Goal: Task Accomplishment & Management: Manage account settings

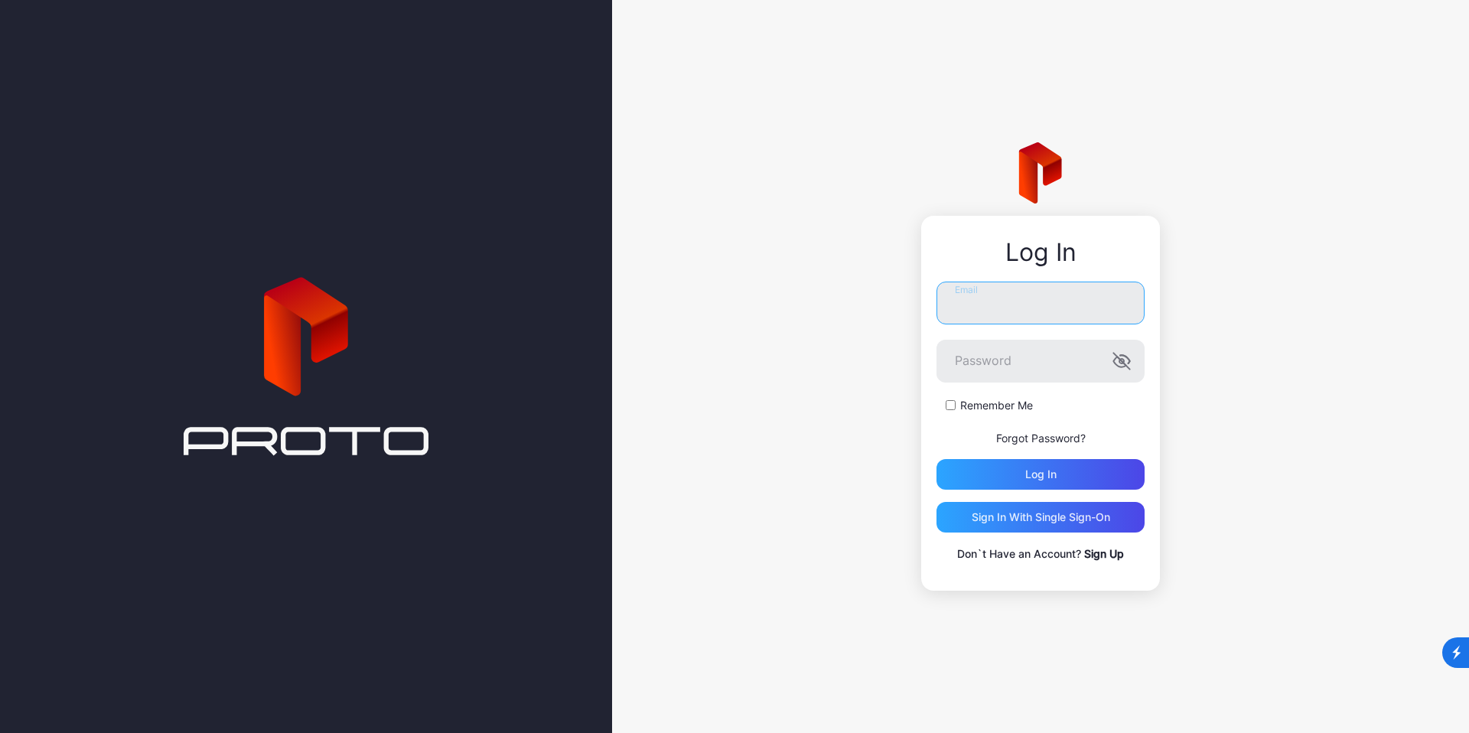
type input "**********"
click at [1054, 469] on div "Log in" at bounding box center [1040, 474] width 31 height 12
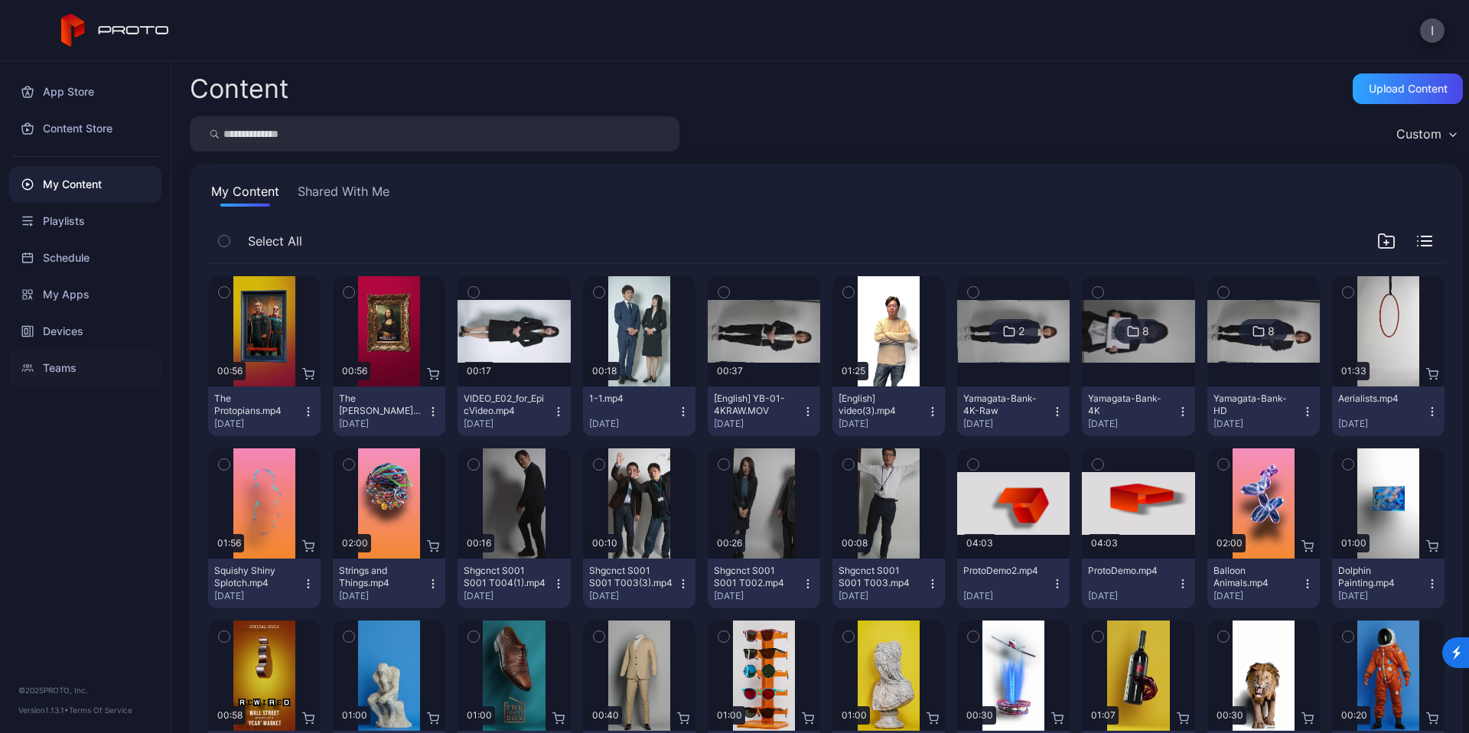
click at [71, 370] on div "Teams" at bounding box center [85, 368] width 152 height 37
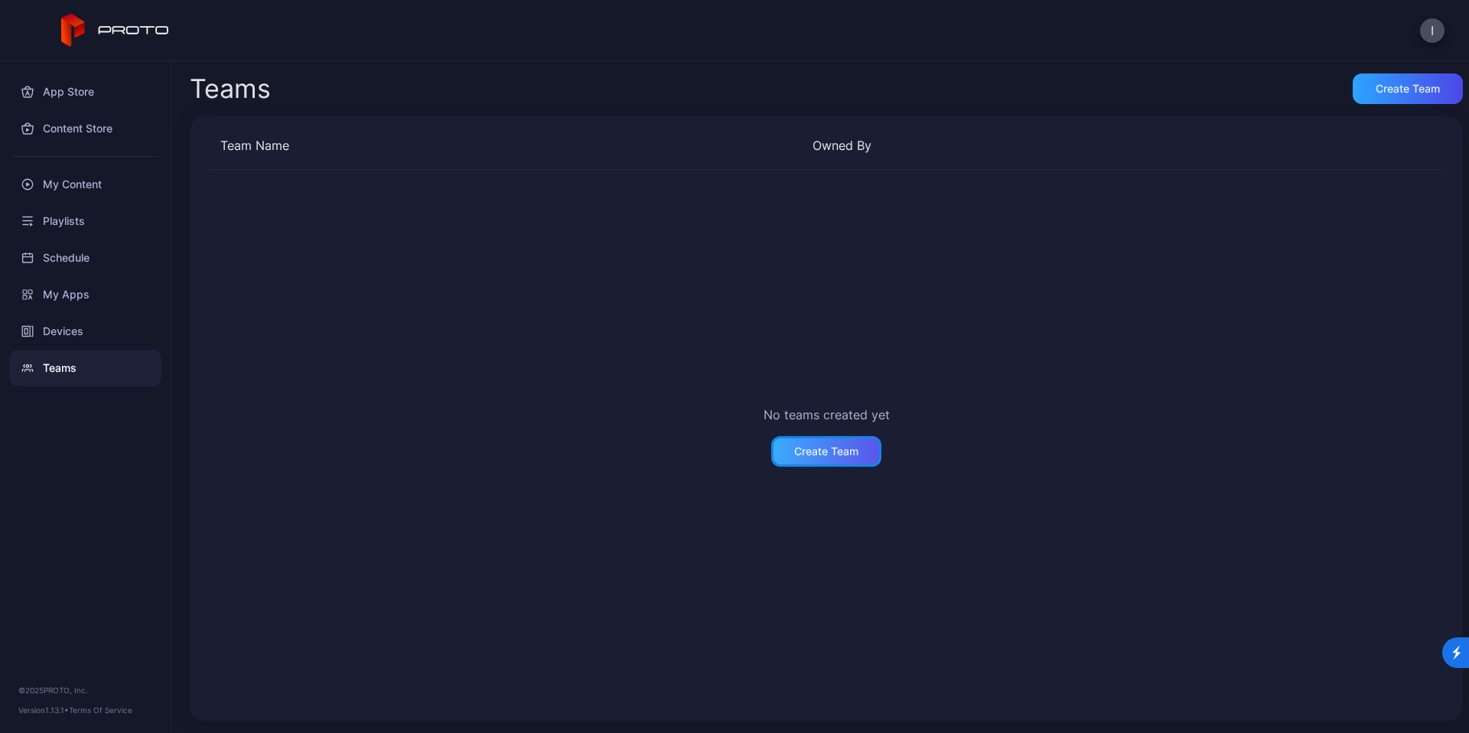
click at [812, 454] on div "Create Team" at bounding box center [826, 451] width 64 height 12
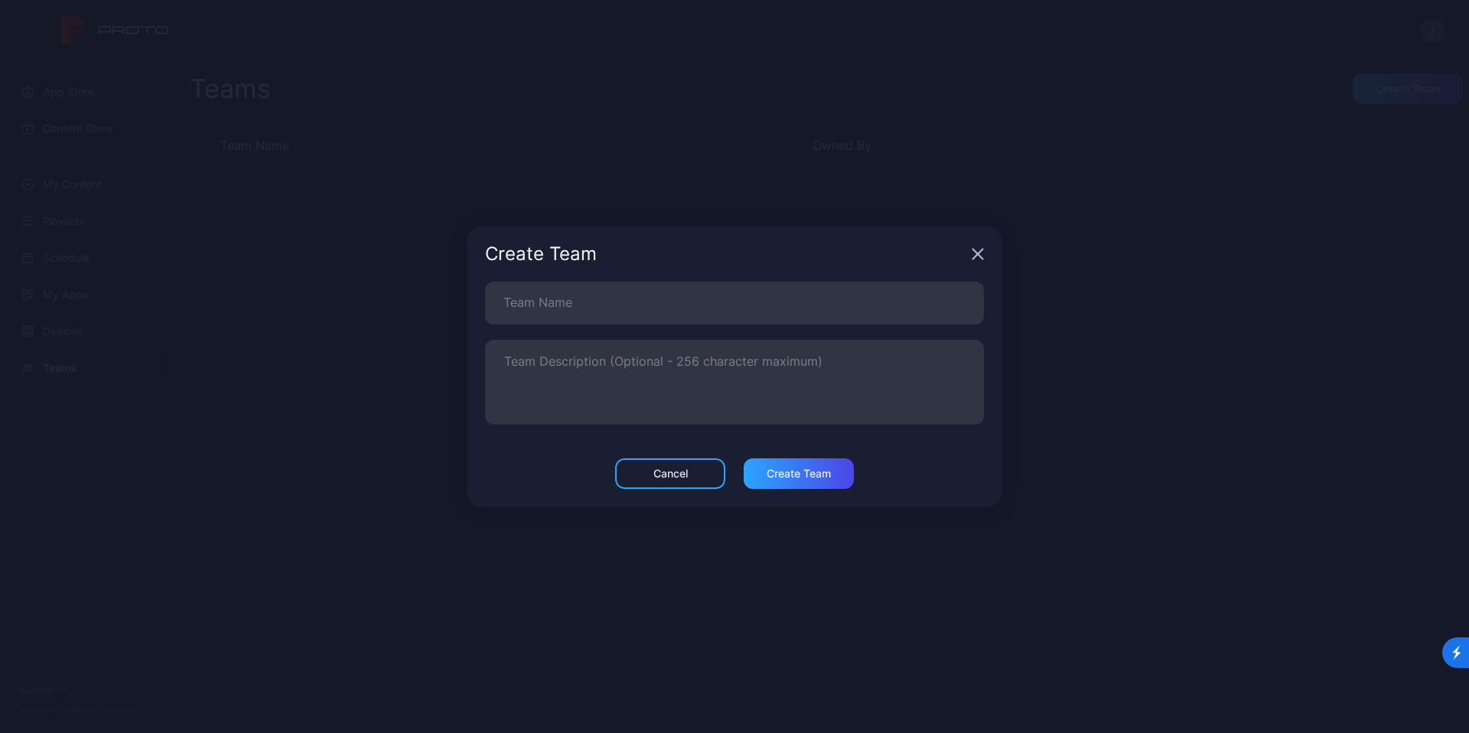
click at [975, 255] on icon "button" at bounding box center [978, 254] width 12 height 12
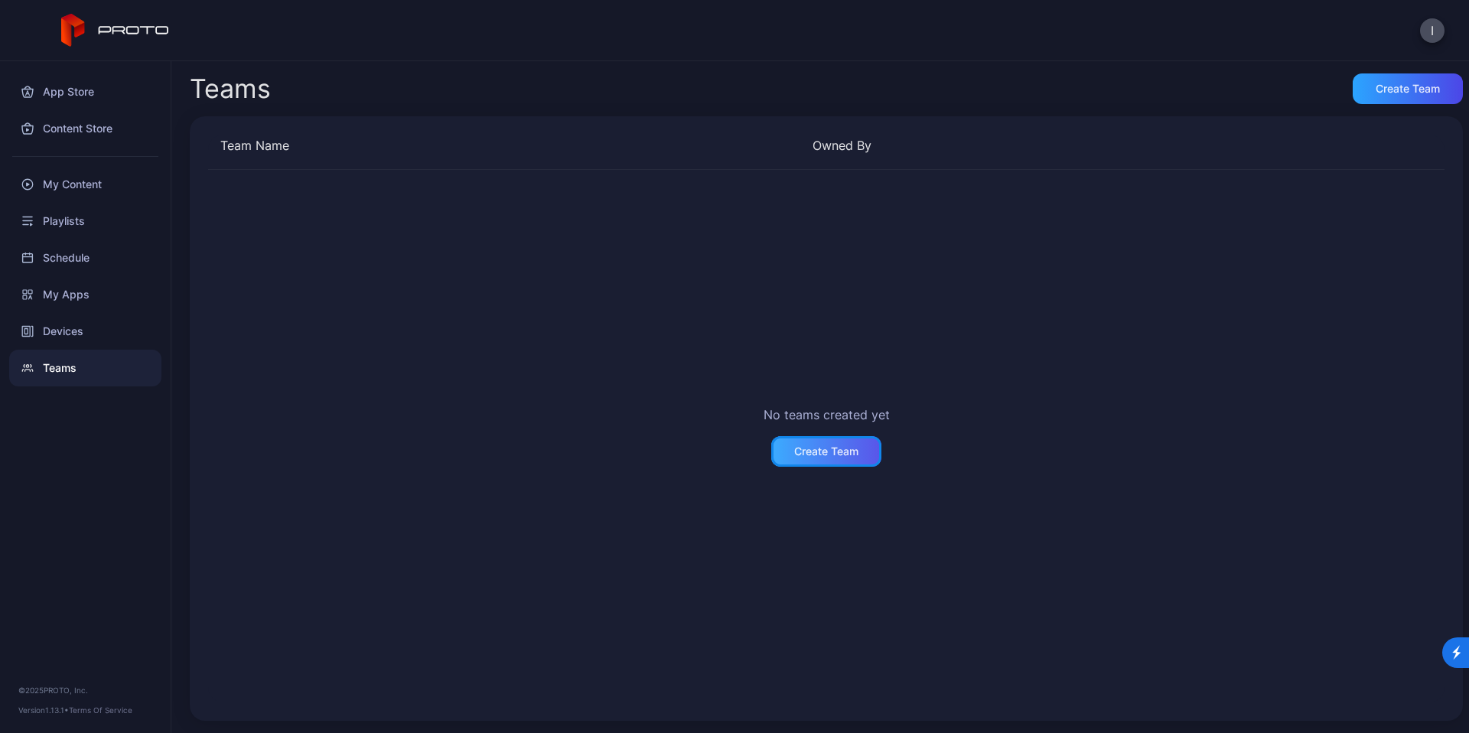
click at [801, 447] on div "Create Team" at bounding box center [826, 451] width 64 height 12
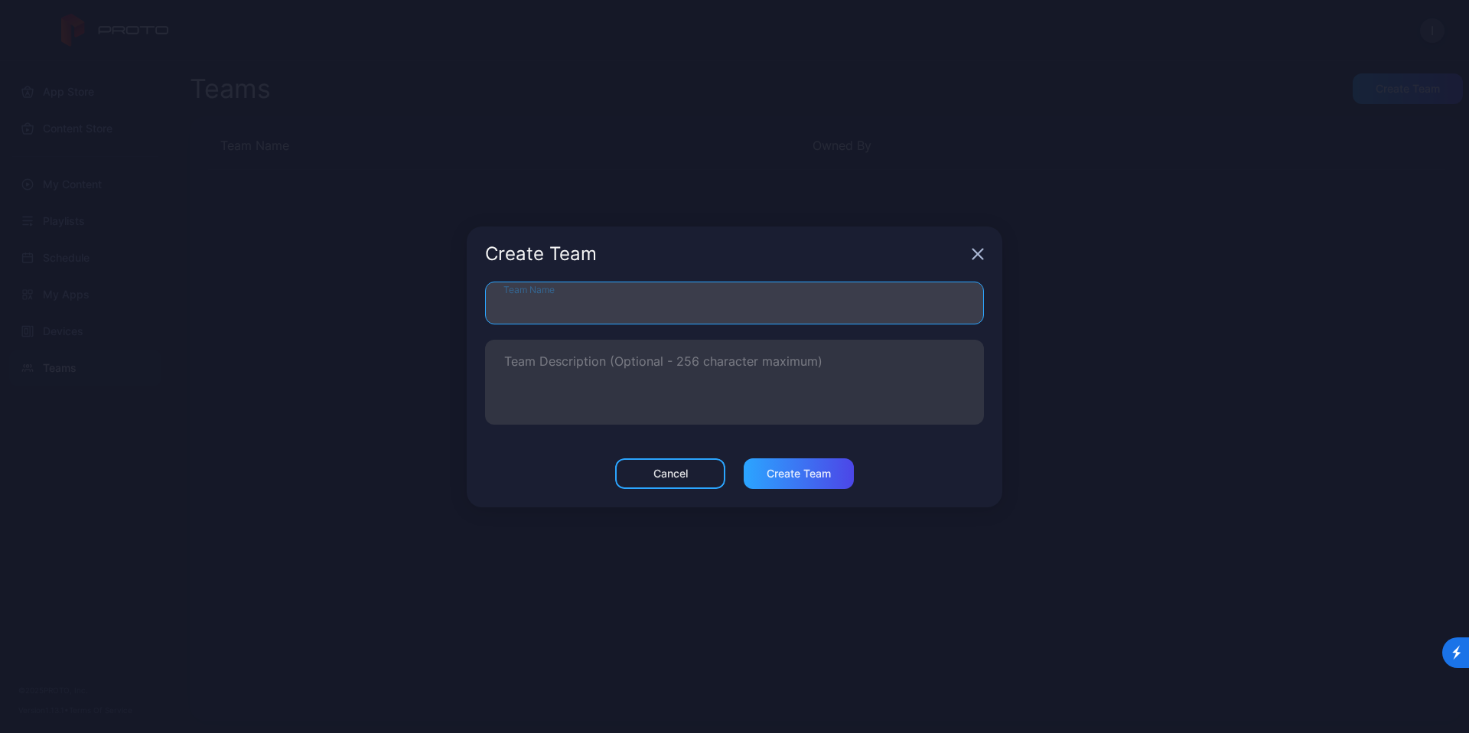
click at [577, 308] on input "Team Name" at bounding box center [734, 303] width 499 height 43
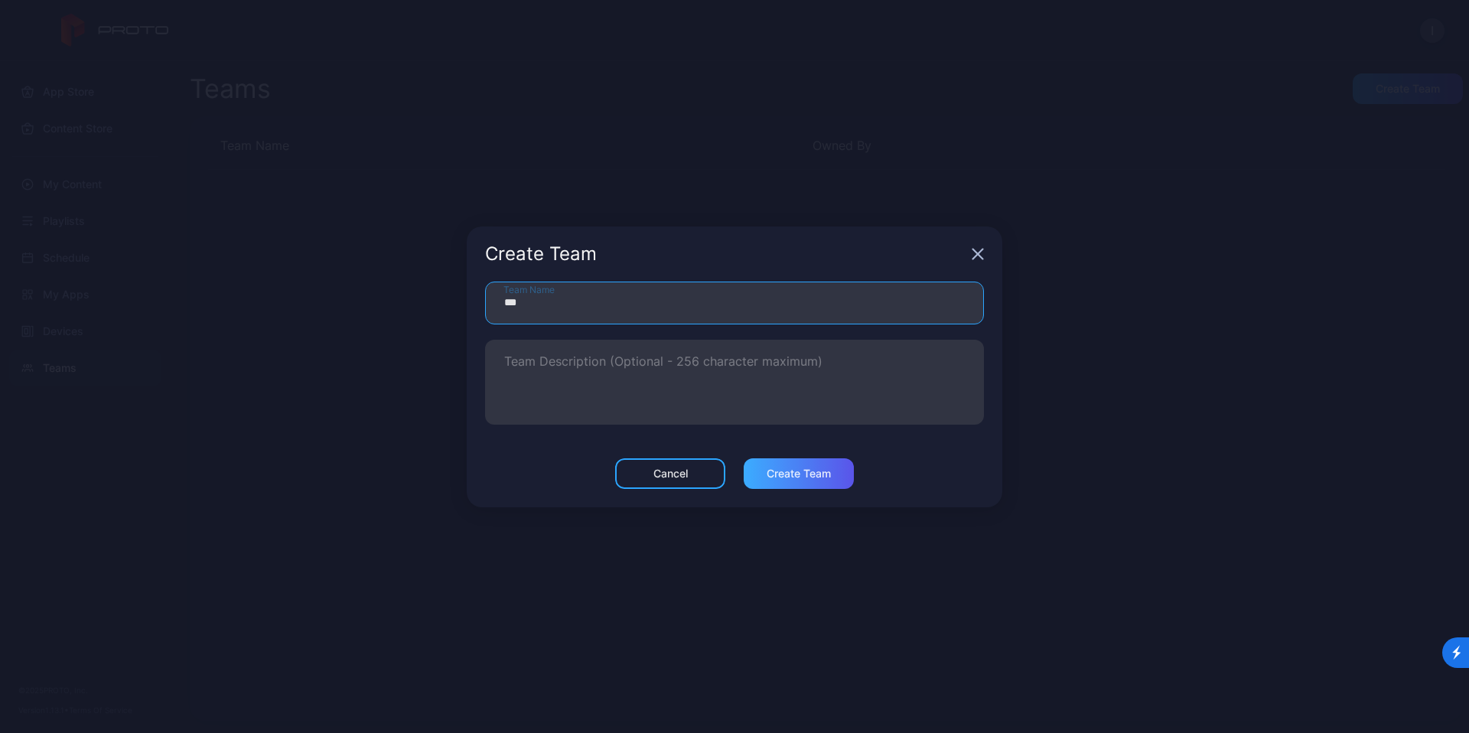
type input "***"
click at [798, 475] on div "Create Team" at bounding box center [799, 473] width 64 height 12
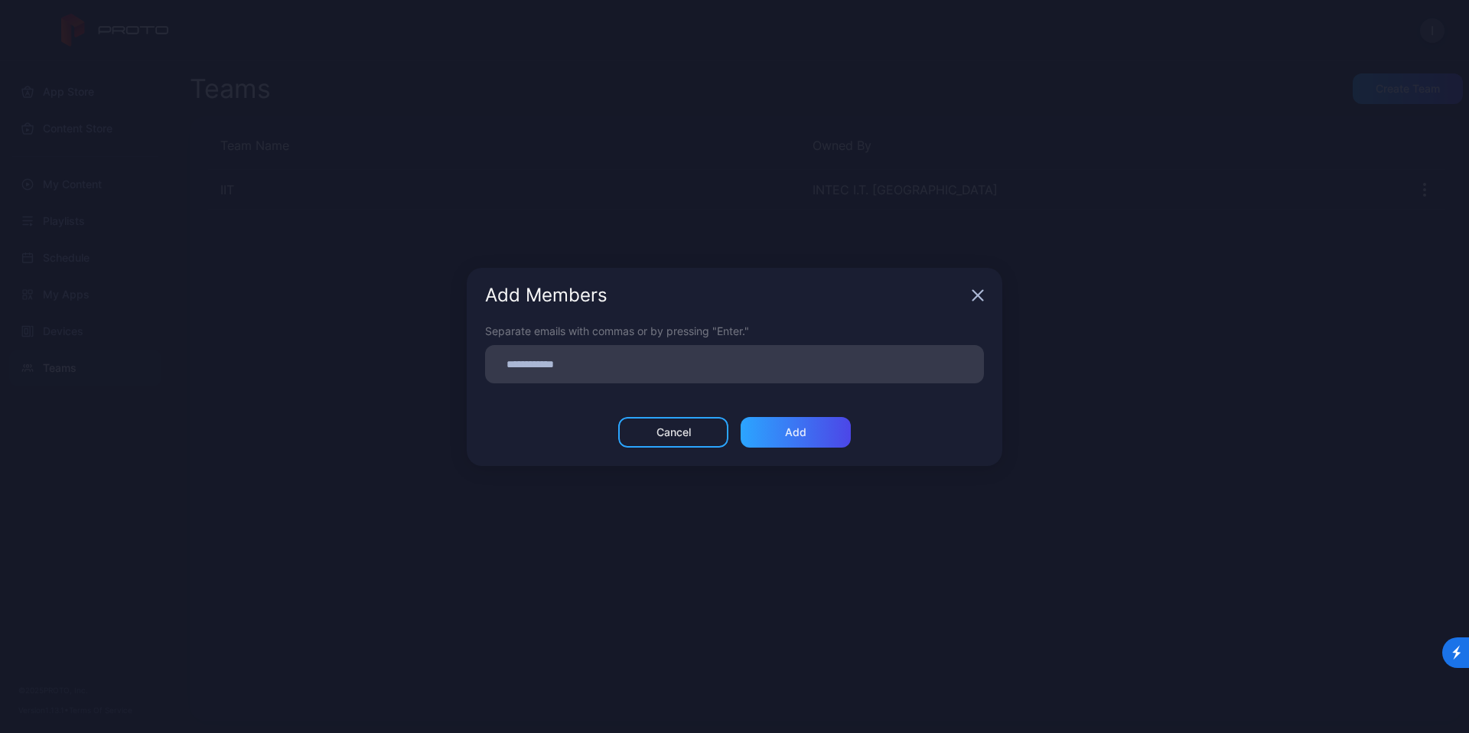
type input "**********"
click at [551, 360] on input "**********" at bounding box center [734, 364] width 480 height 20
click at [977, 295] on icon "button" at bounding box center [978, 290] width 12 height 12
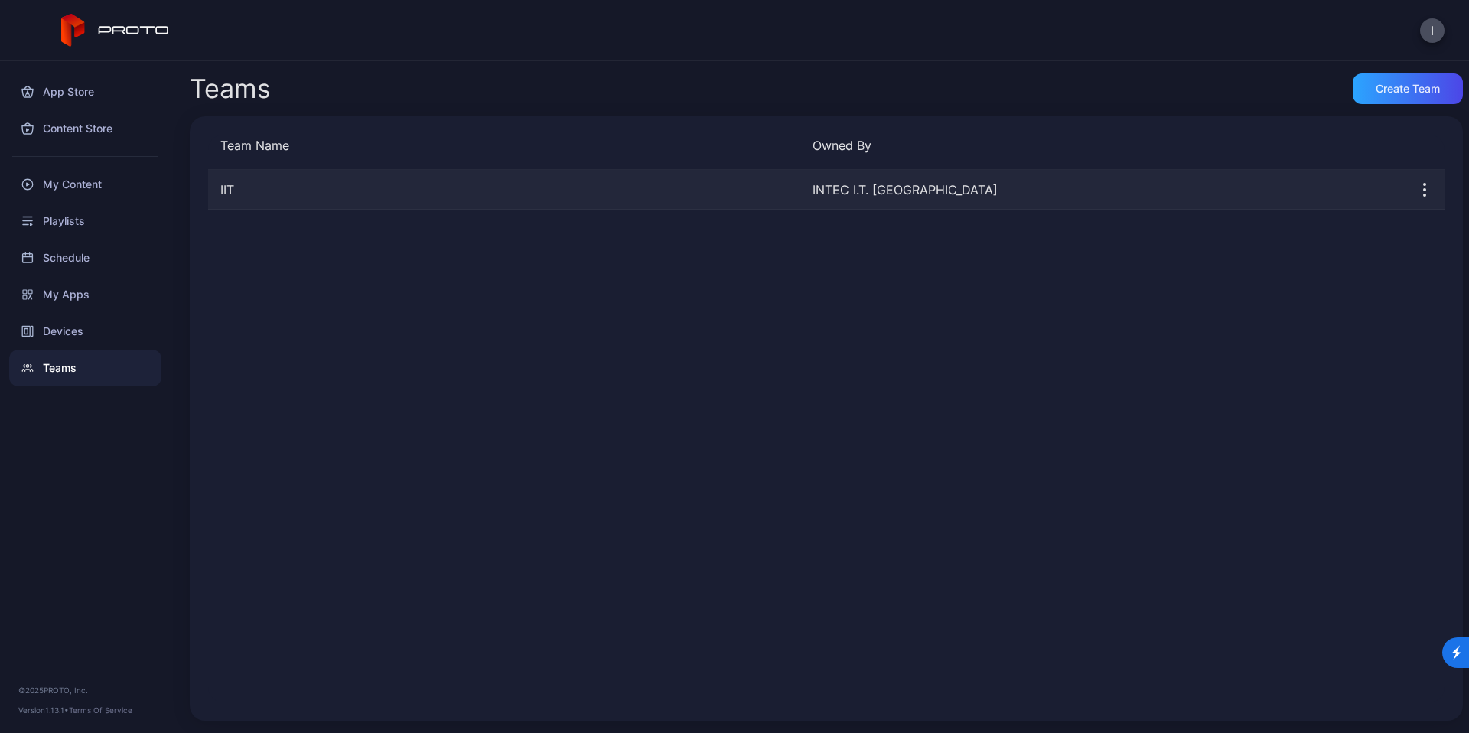
click at [1415, 184] on icon "button" at bounding box center [1424, 190] width 18 height 18
click at [972, 188] on div "INTEC I.T. [GEOGRAPHIC_DATA]" at bounding box center [1103, 190] width 580 height 18
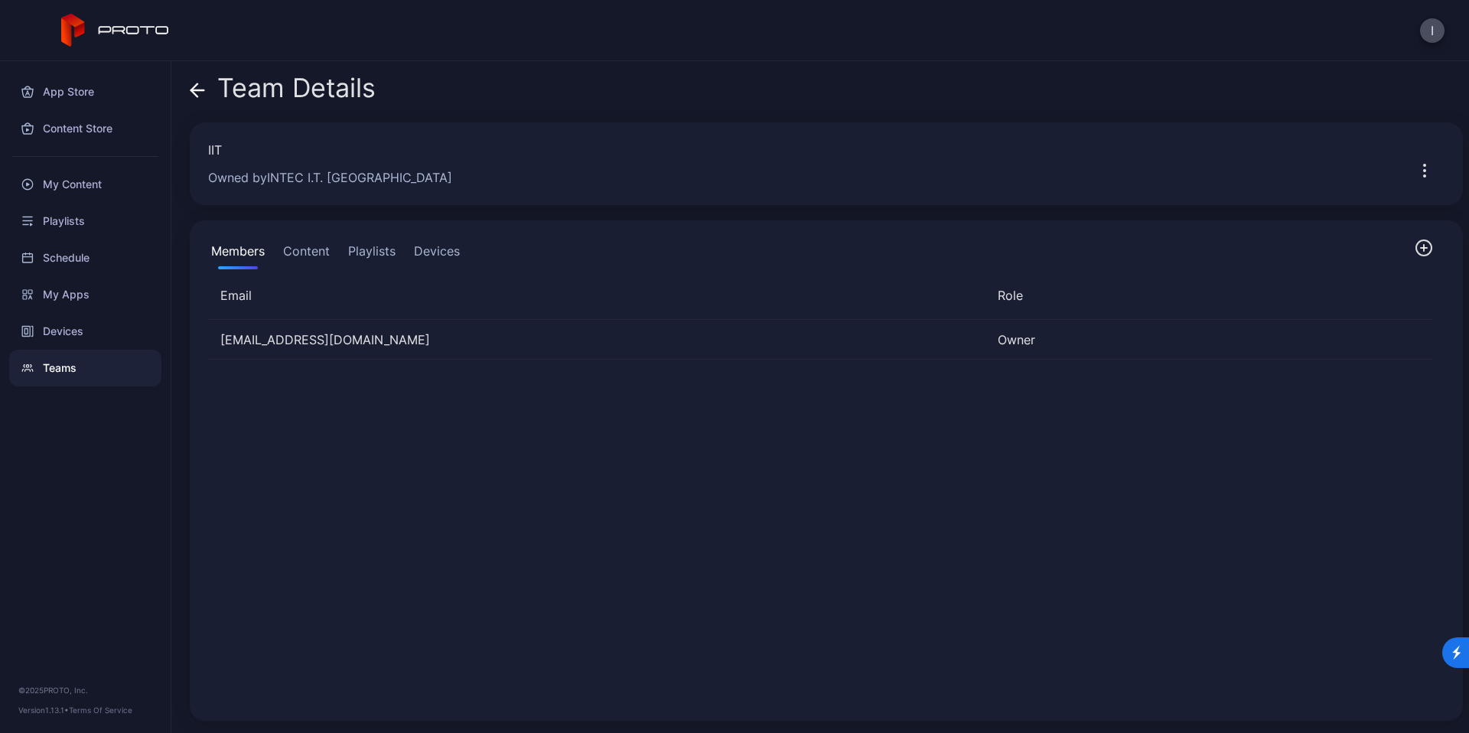
click at [288, 254] on button "Content" at bounding box center [306, 254] width 53 height 31
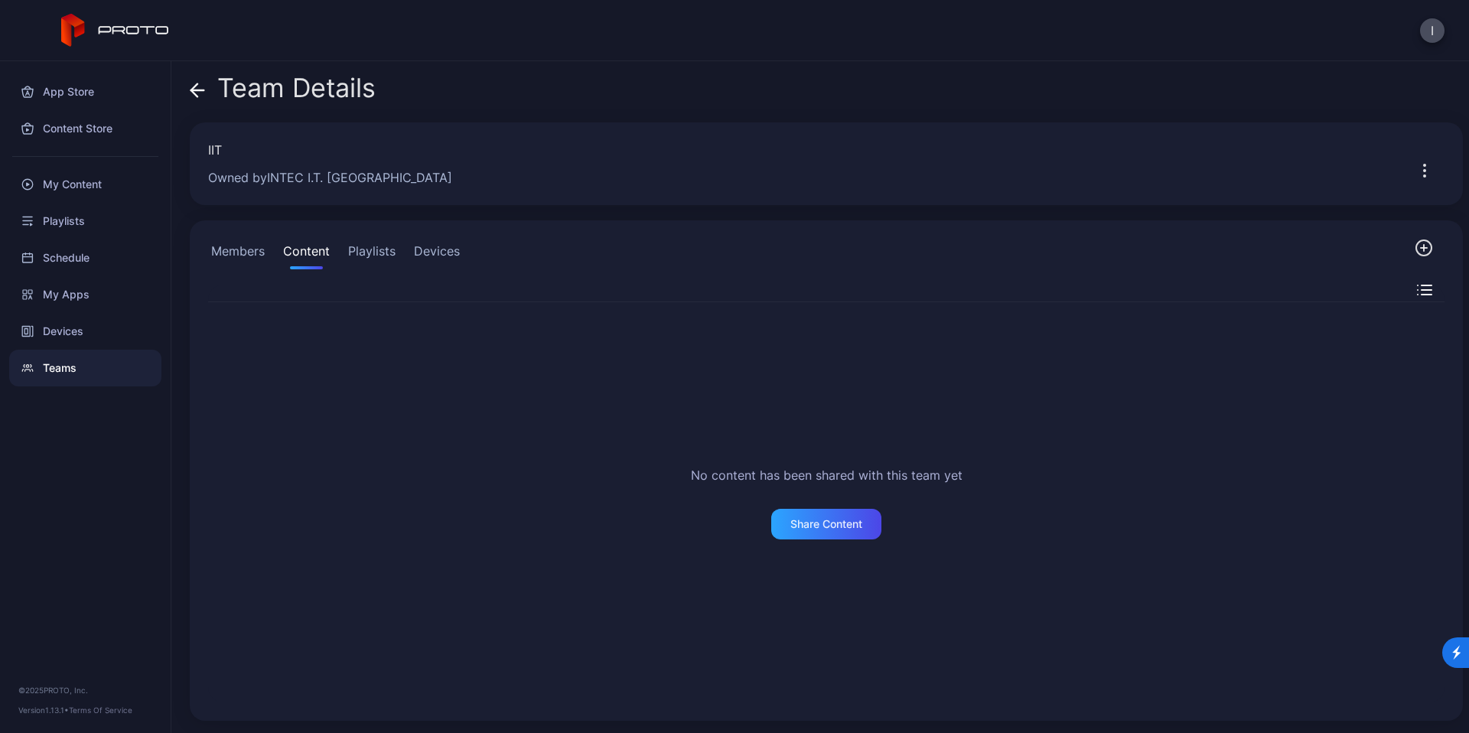
click at [376, 250] on button "Playlists" at bounding box center [372, 254] width 54 height 31
click at [308, 249] on button "Content" at bounding box center [306, 254] width 53 height 31
click at [224, 261] on button "Members" at bounding box center [238, 254] width 60 height 31
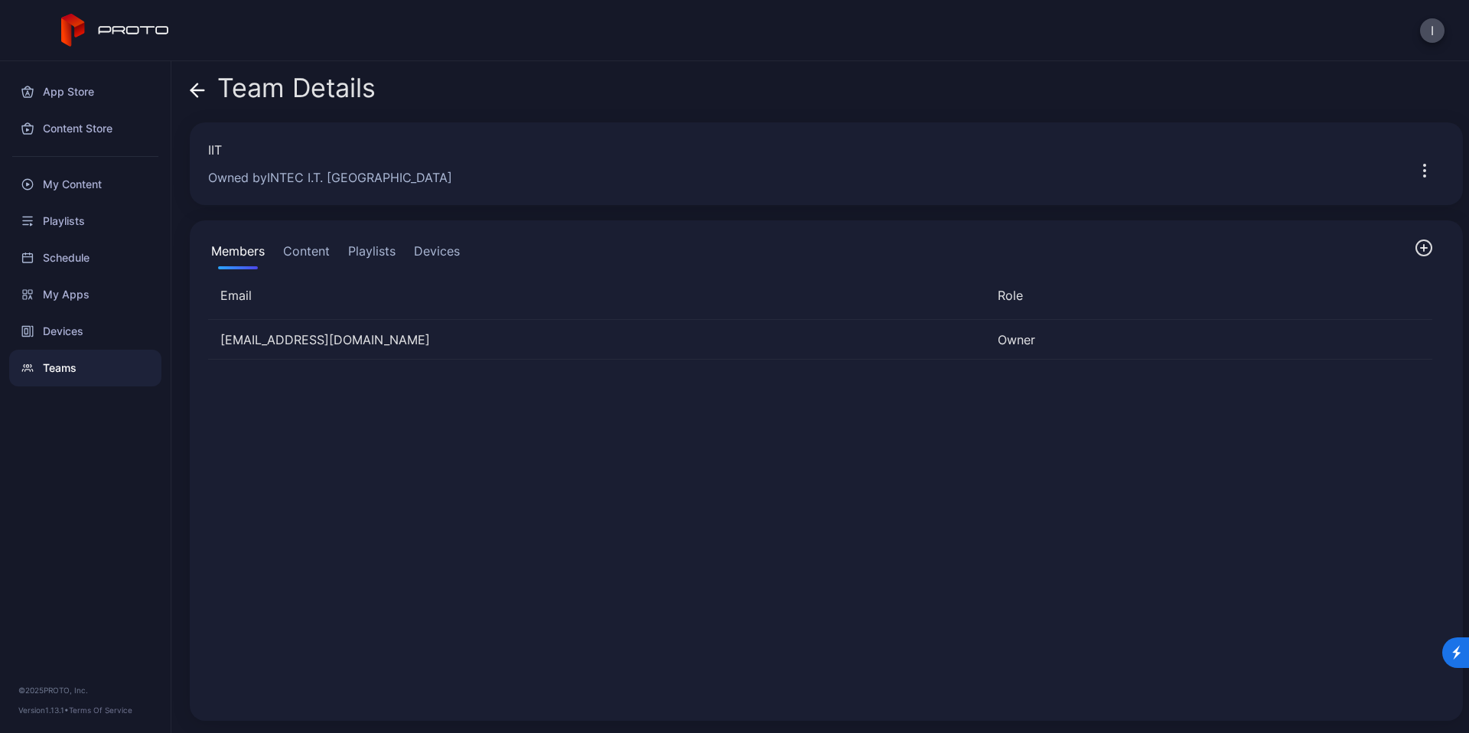
click at [334, 251] on div "Members Content Playlists Devices" at bounding box center [335, 254] width 255 height 31
click at [327, 251] on button "Content" at bounding box center [306, 254] width 53 height 31
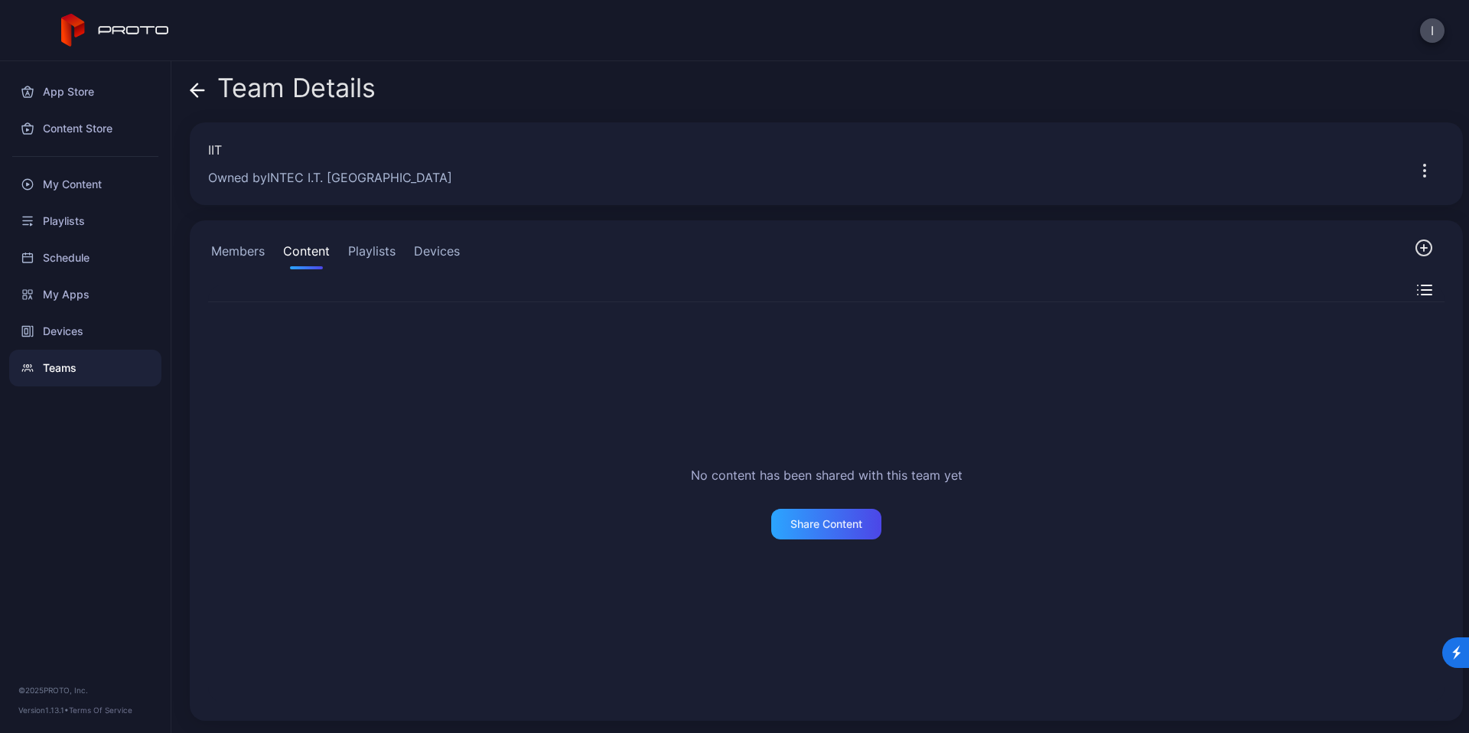
click at [236, 258] on button "Members" at bounding box center [238, 254] width 60 height 31
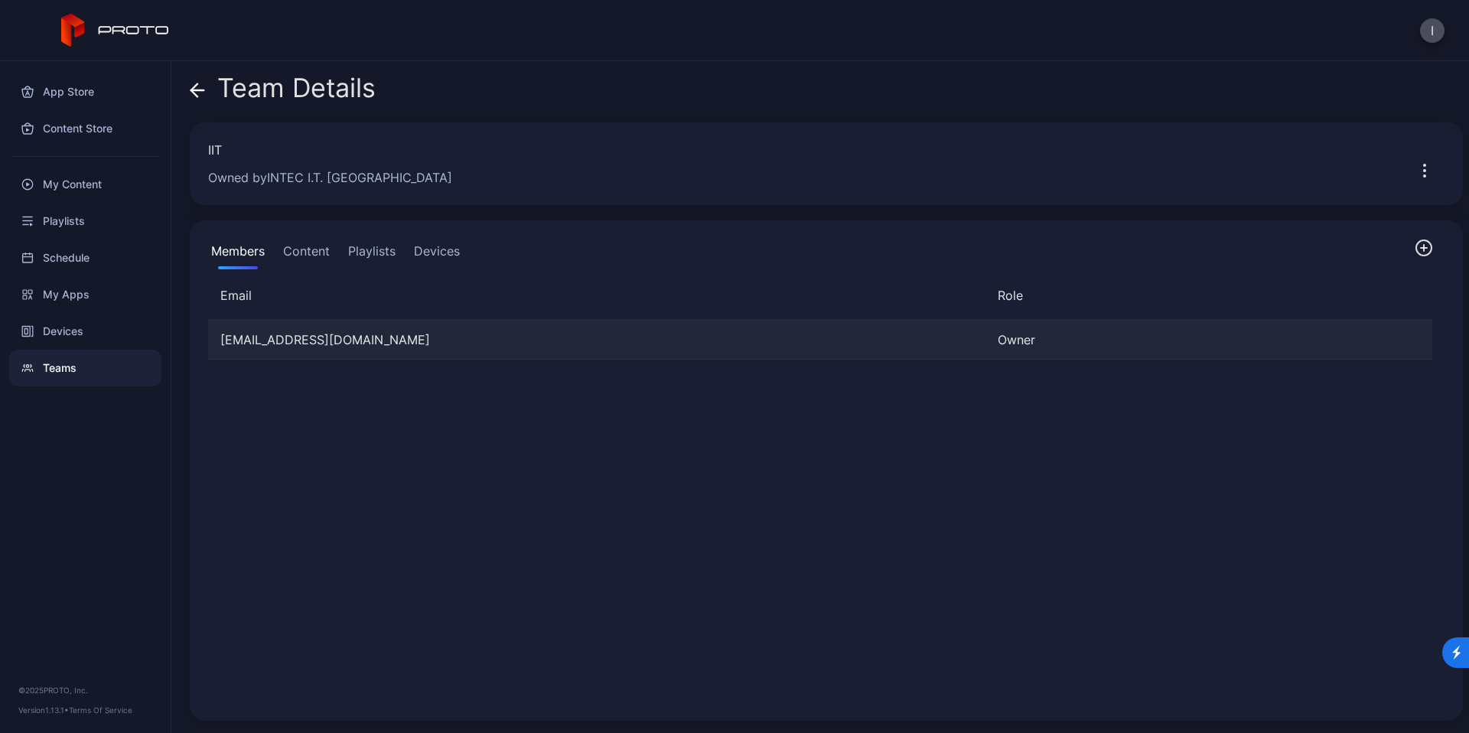
click at [1053, 336] on div "Owner" at bounding box center [1189, 340] width 383 height 18
click at [373, 329] on div "[EMAIL_ADDRESS][DOMAIN_NAME] Owner" at bounding box center [820, 340] width 1224 height 40
click at [314, 246] on button "Content" at bounding box center [306, 254] width 53 height 31
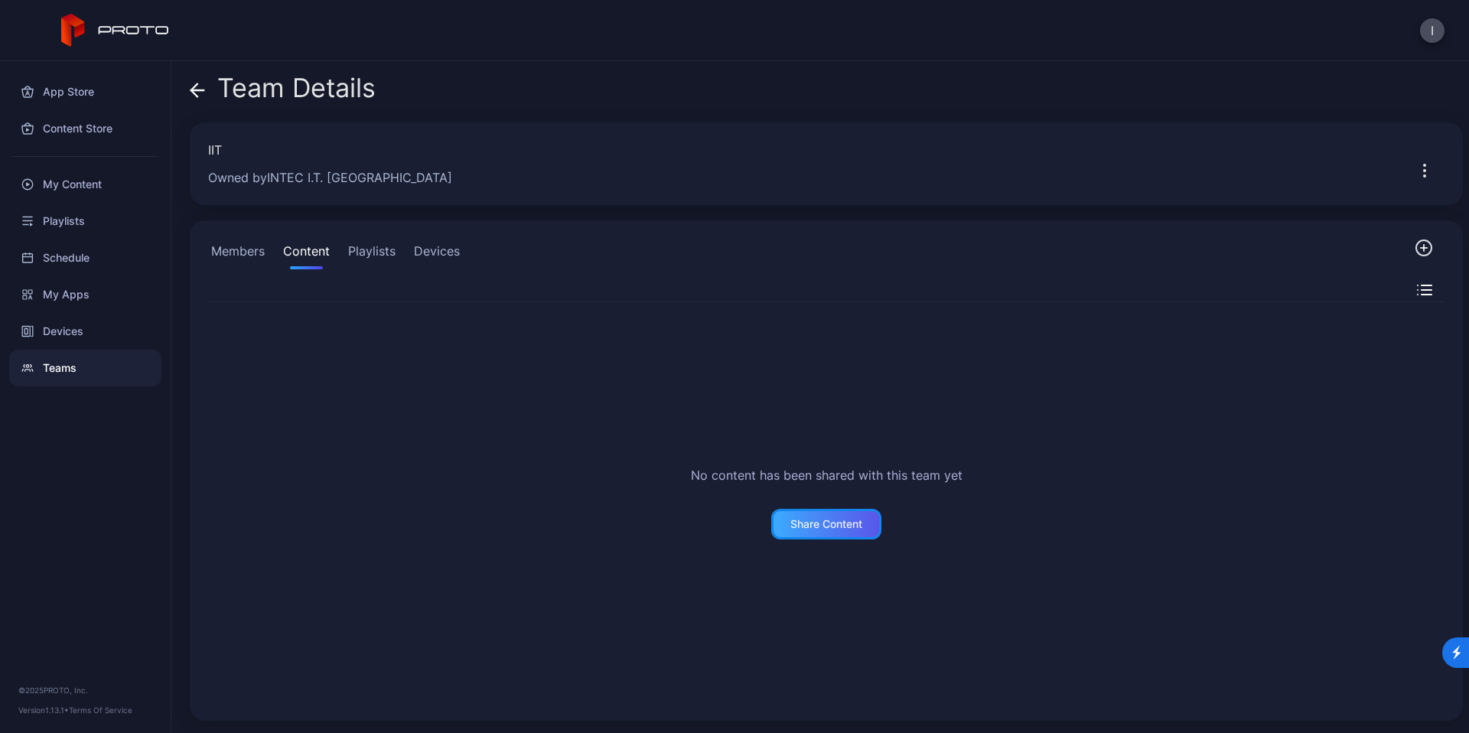
click at [839, 527] on div "Share Content" at bounding box center [826, 524] width 72 height 12
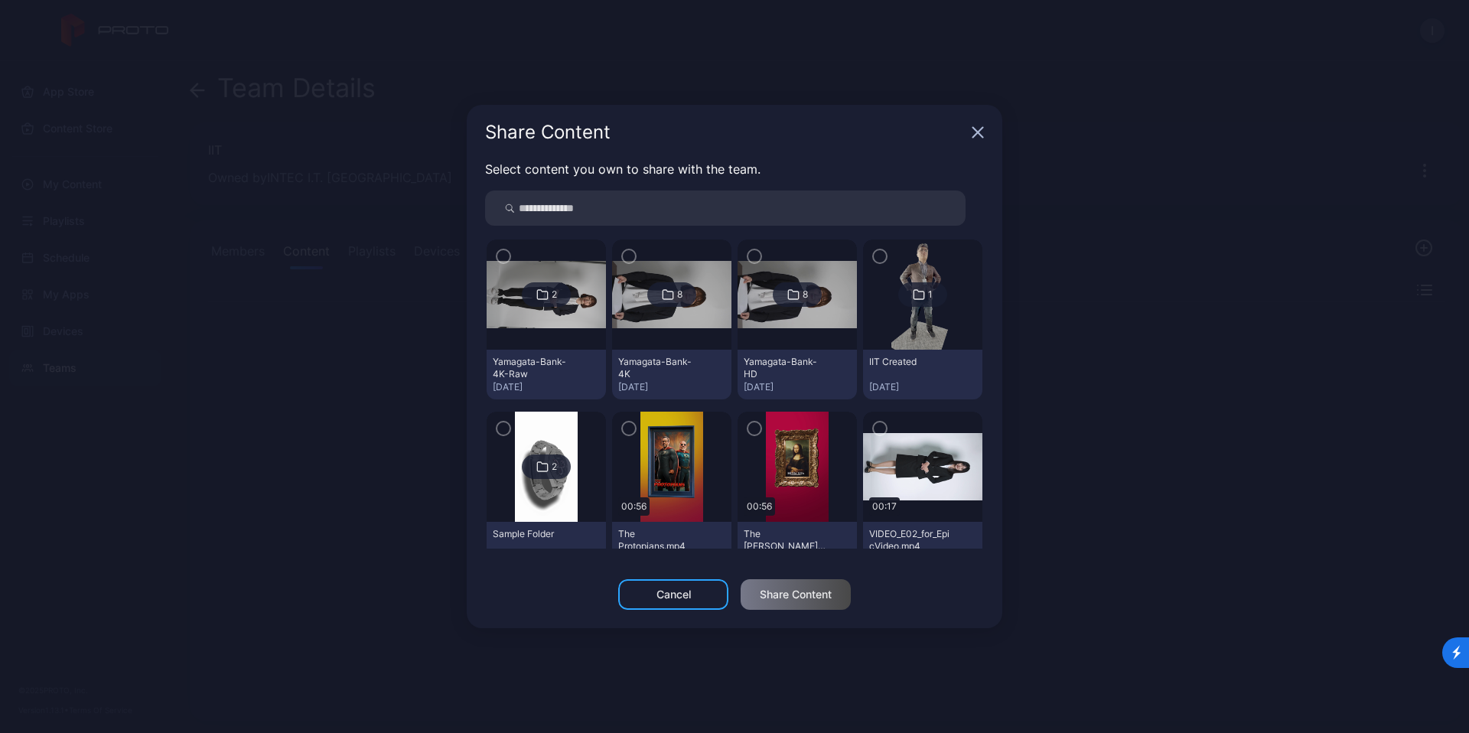
click at [975, 132] on icon "button" at bounding box center [978, 132] width 12 height 12
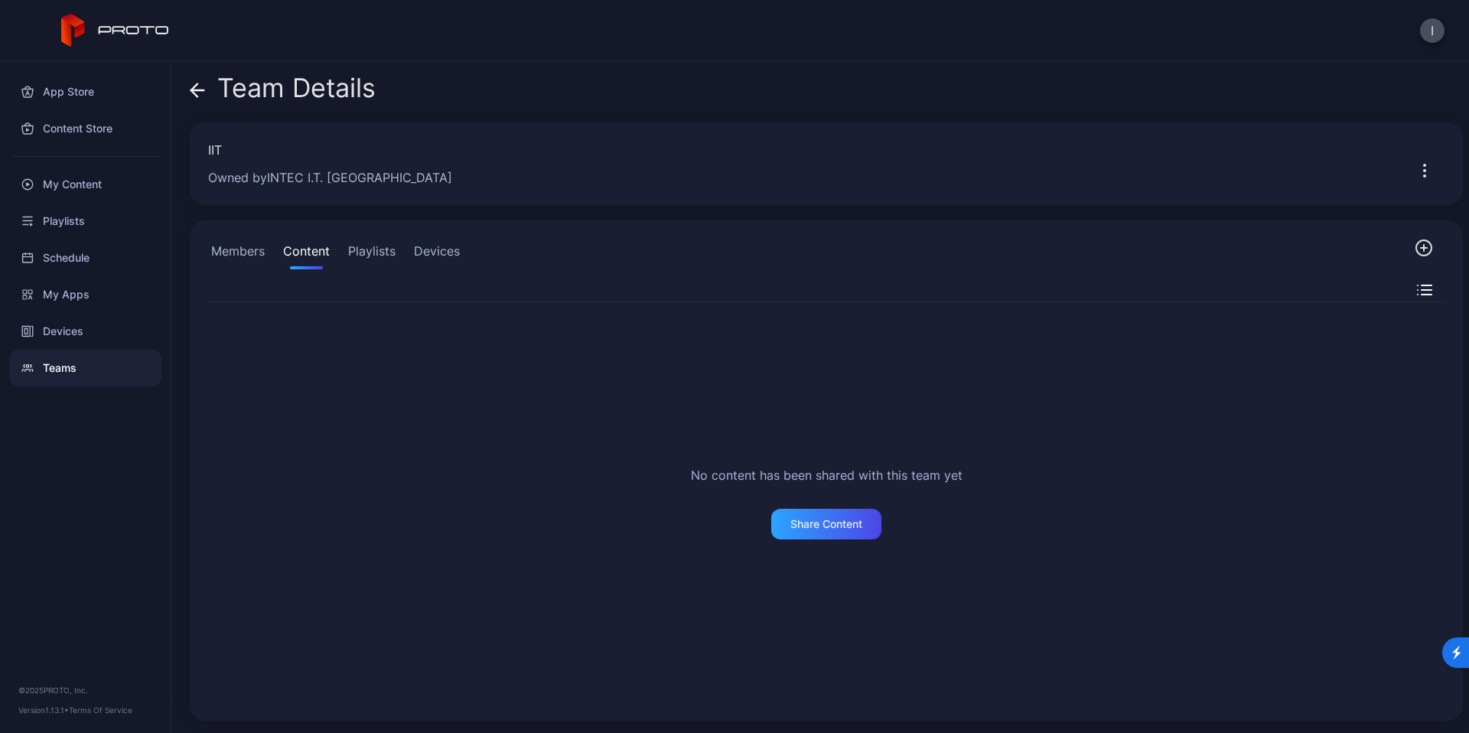
click at [376, 246] on button "Playlists" at bounding box center [372, 254] width 54 height 31
click at [422, 246] on button "Devices" at bounding box center [437, 254] width 52 height 31
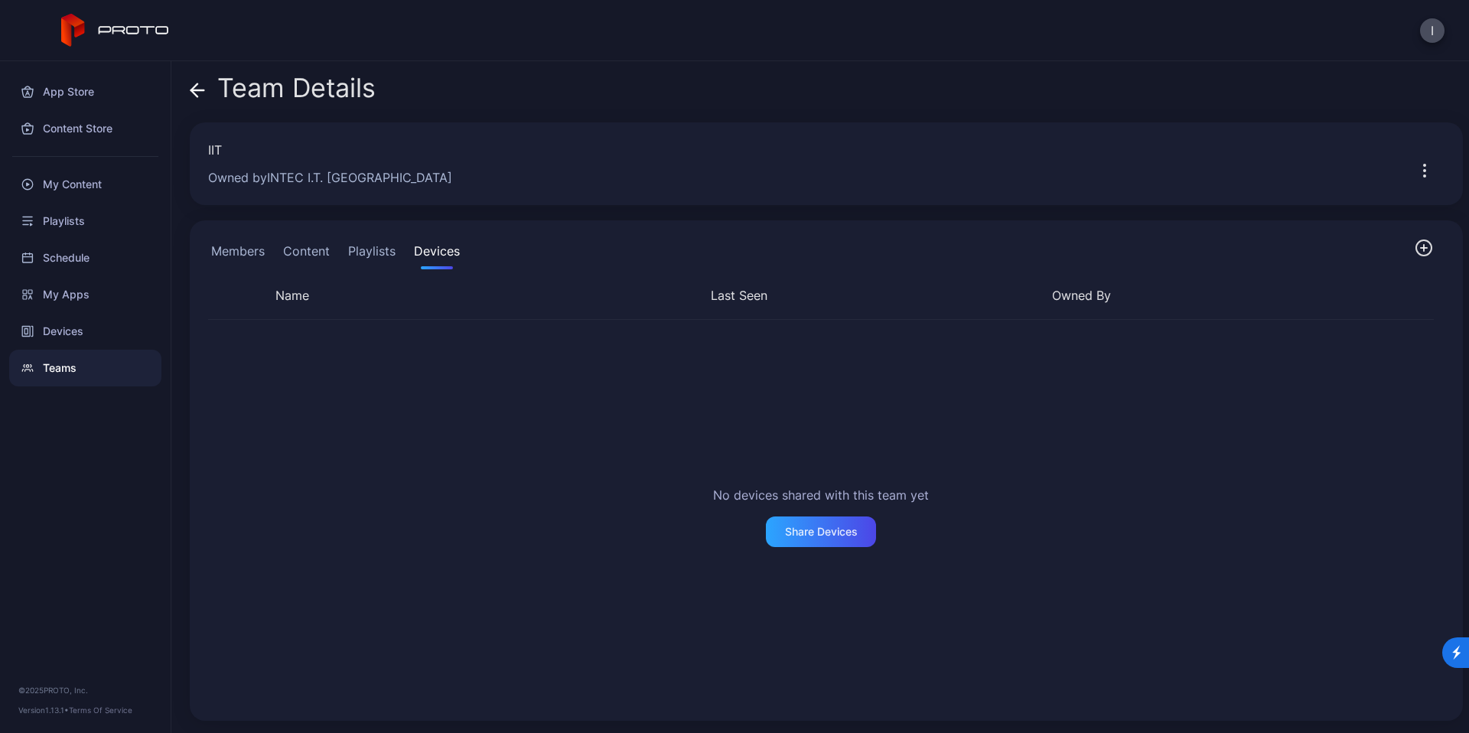
click at [253, 243] on button "Members" at bounding box center [238, 254] width 60 height 31
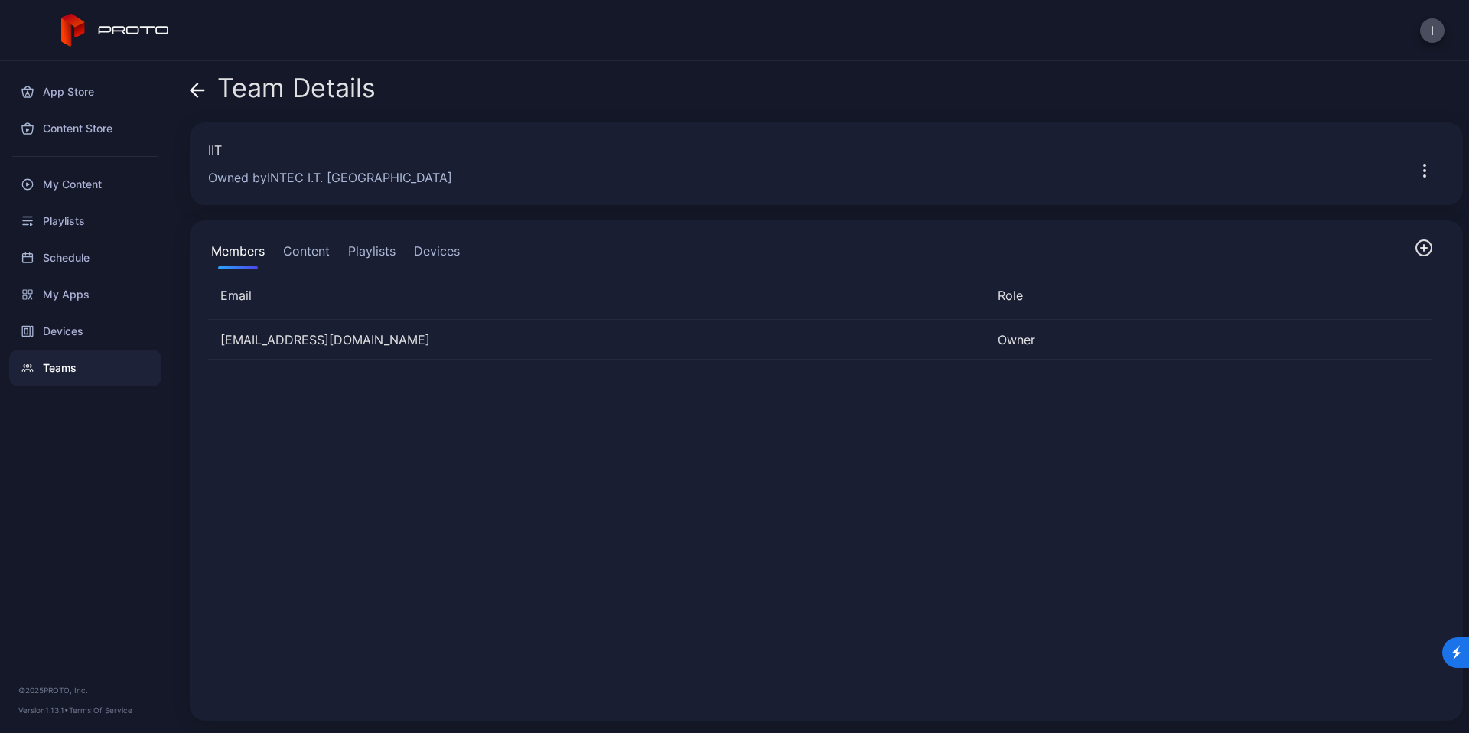
click at [200, 96] on icon at bounding box center [197, 90] width 15 height 15
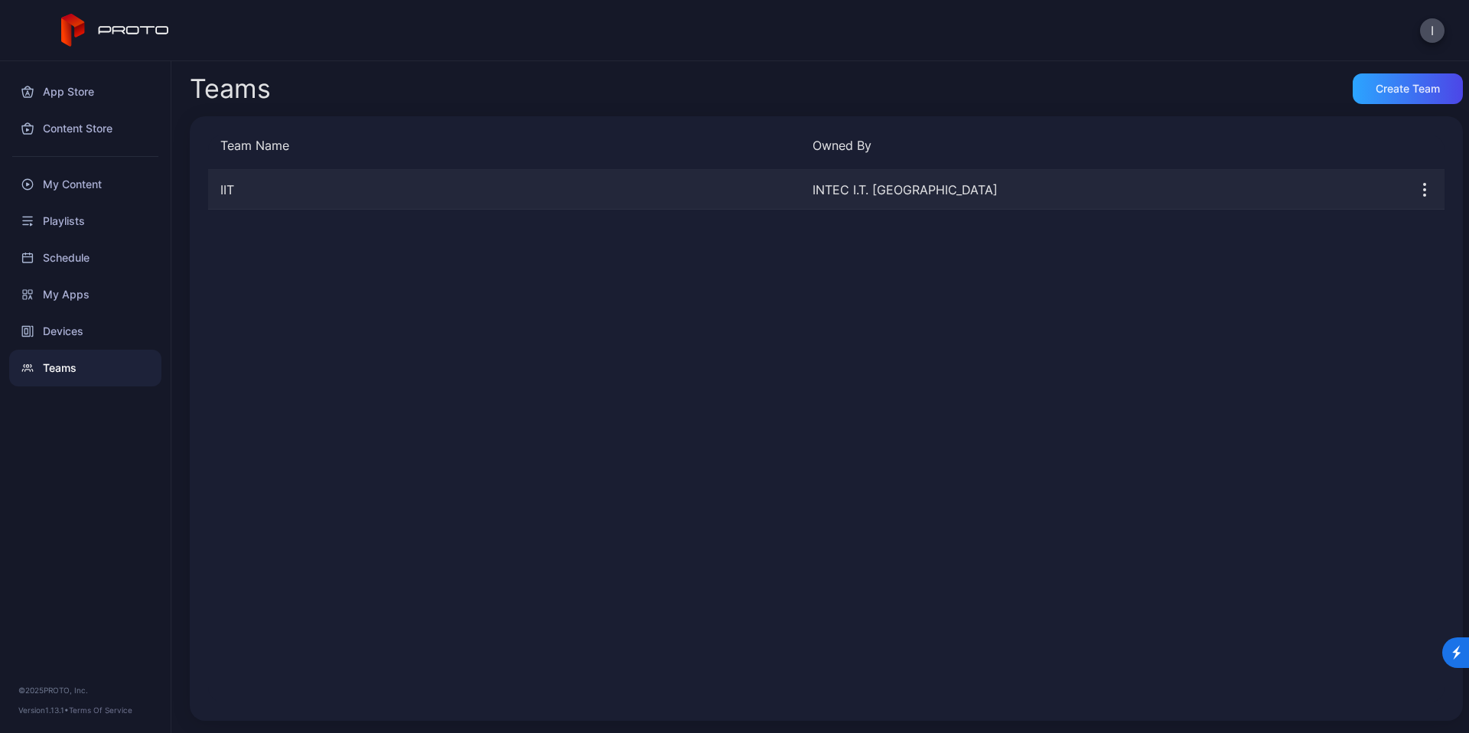
click at [1405, 177] on button "button" at bounding box center [1425, 189] width 40 height 31
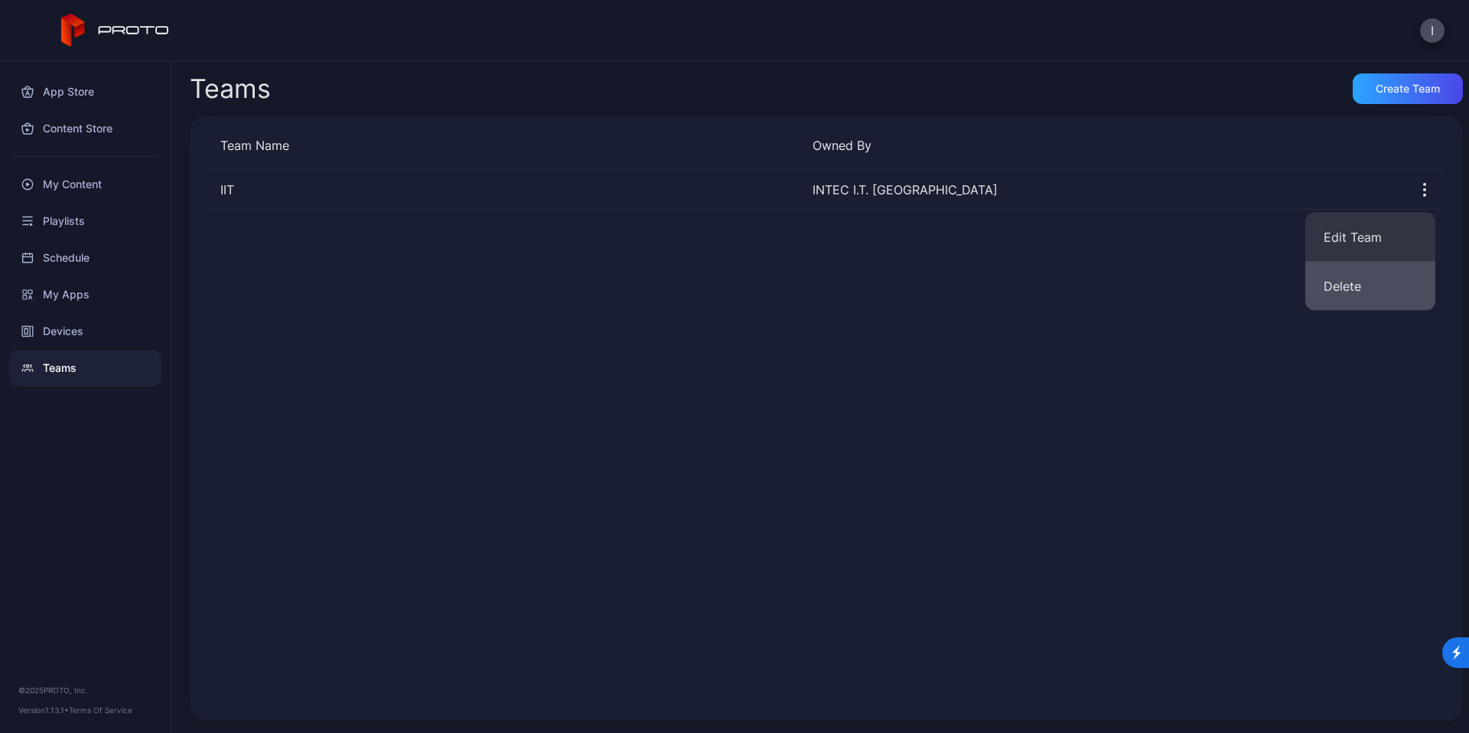
click at [1356, 283] on button "Delete" at bounding box center [1370, 286] width 130 height 49
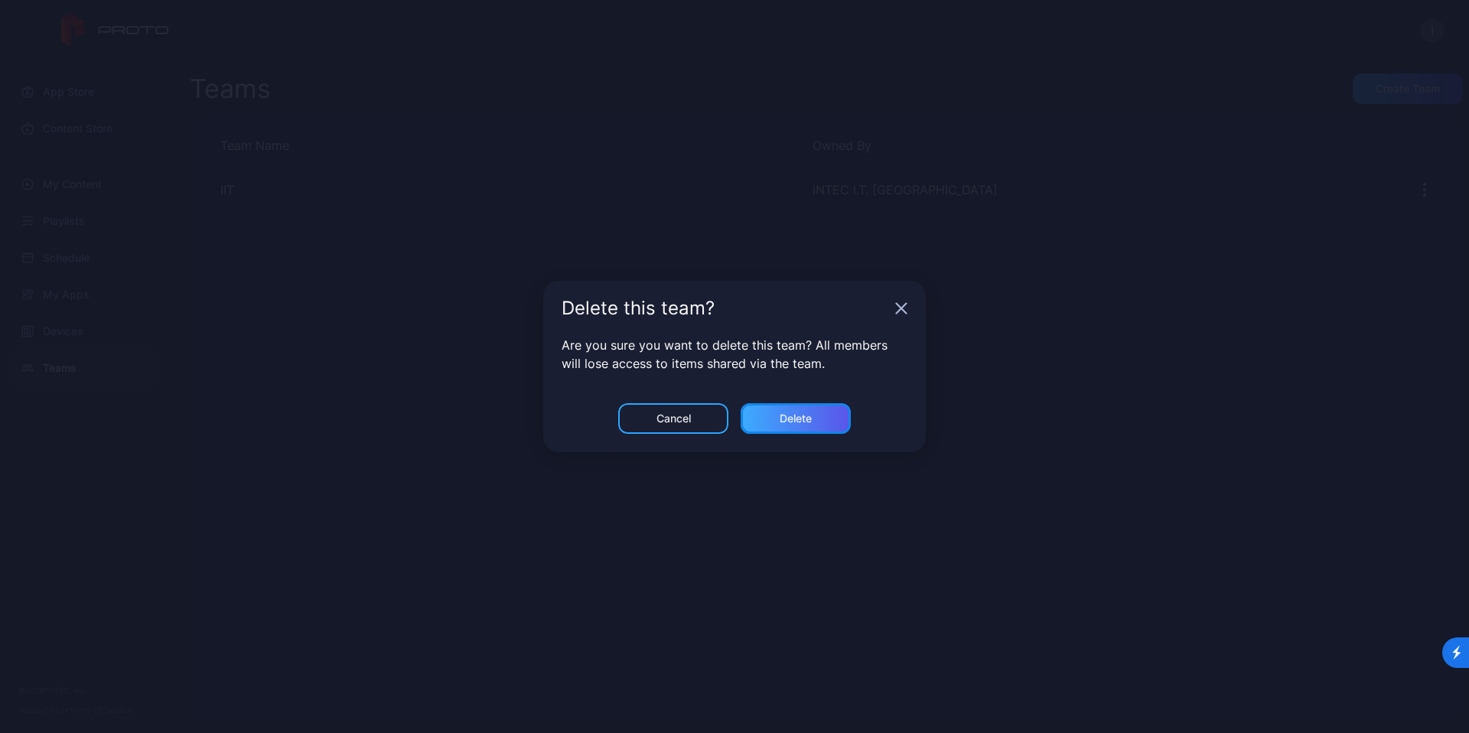
click at [789, 427] on div "Delete" at bounding box center [796, 418] width 110 height 31
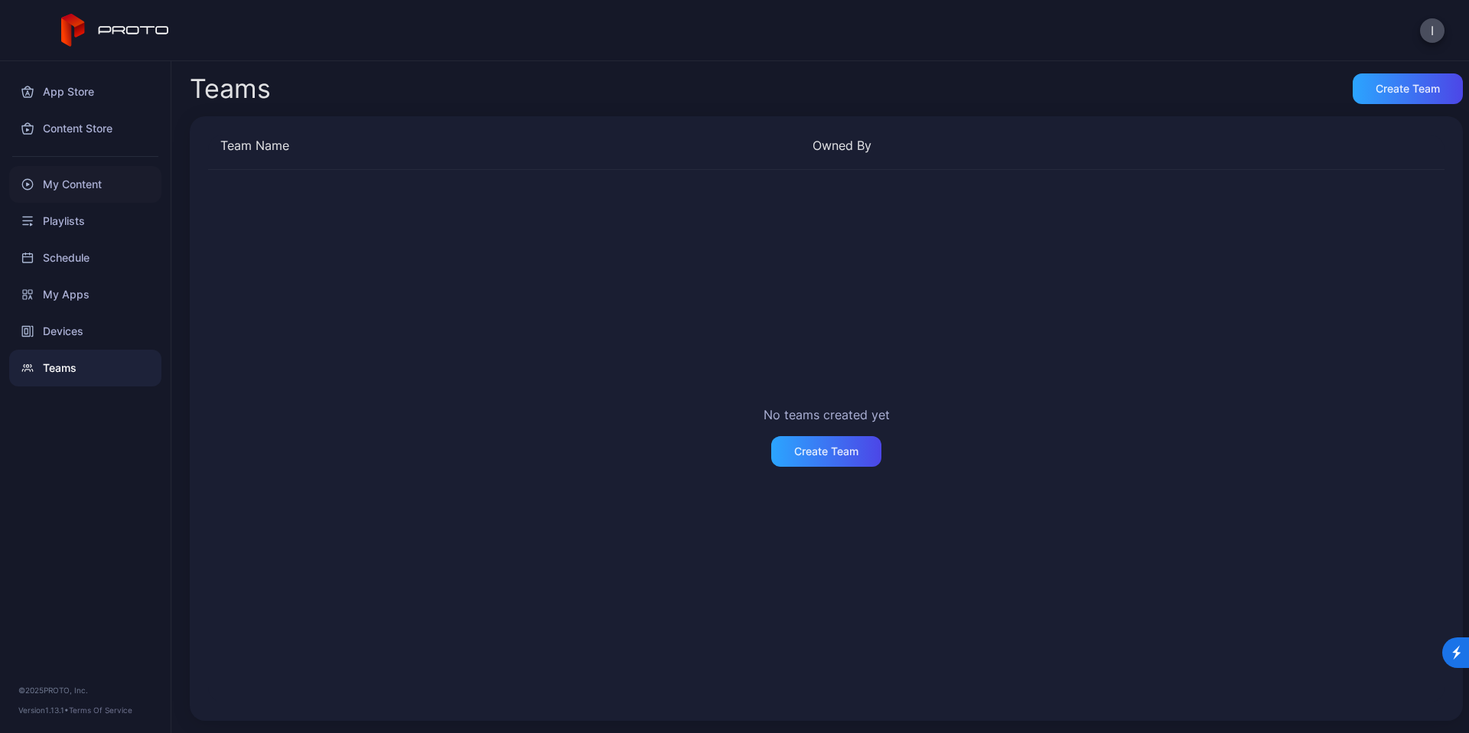
click at [76, 183] on div "My Content" at bounding box center [85, 184] width 152 height 37
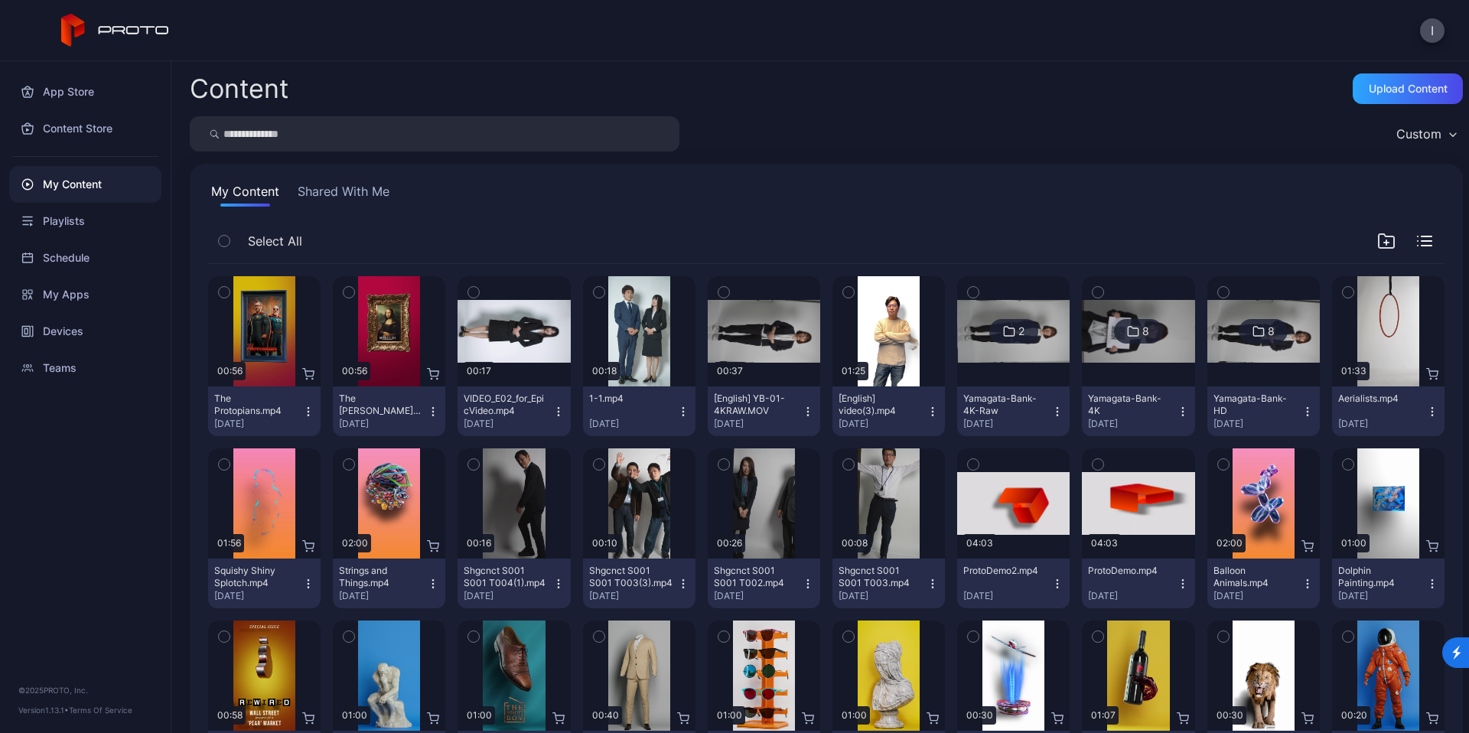
click at [328, 198] on button "Shared With Me" at bounding box center [344, 194] width 98 height 24
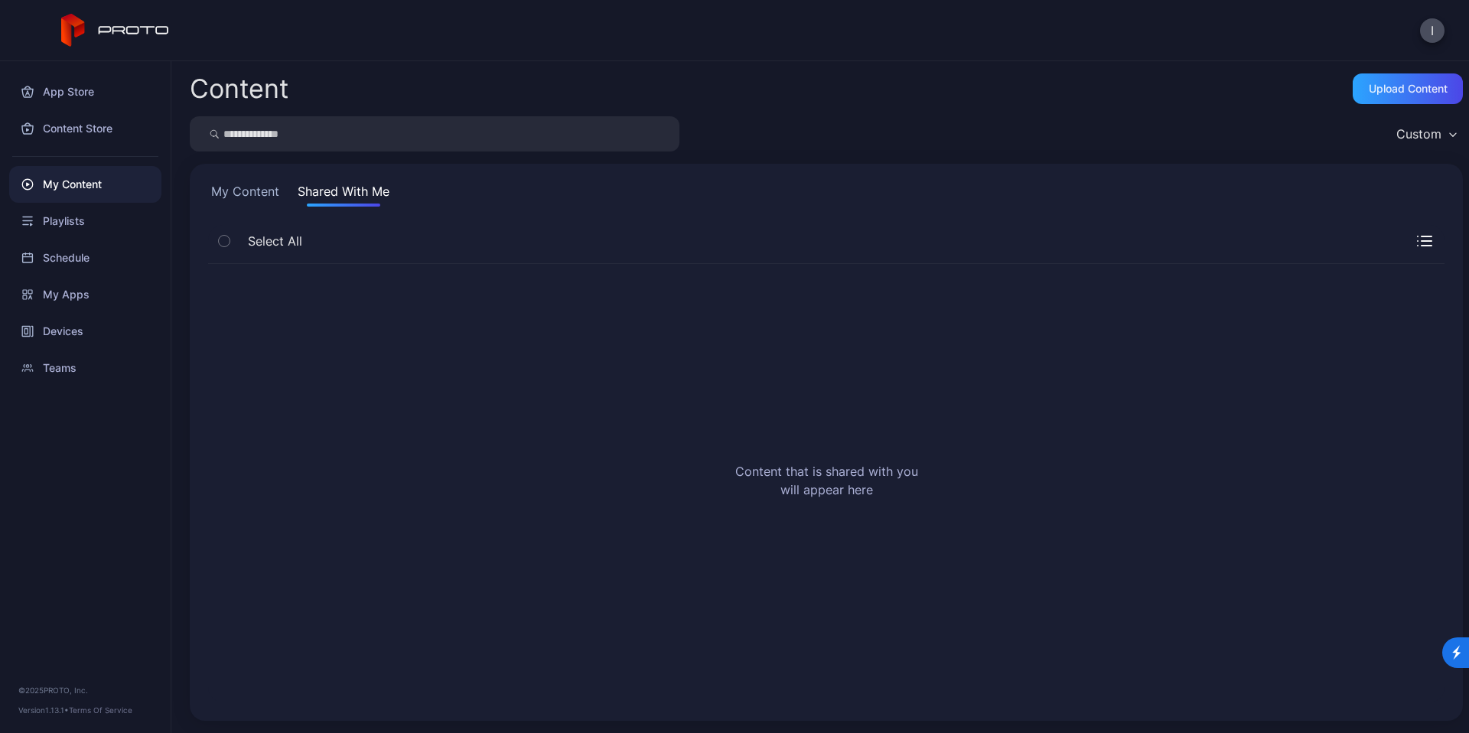
click at [256, 198] on button "My Content" at bounding box center [245, 194] width 74 height 24
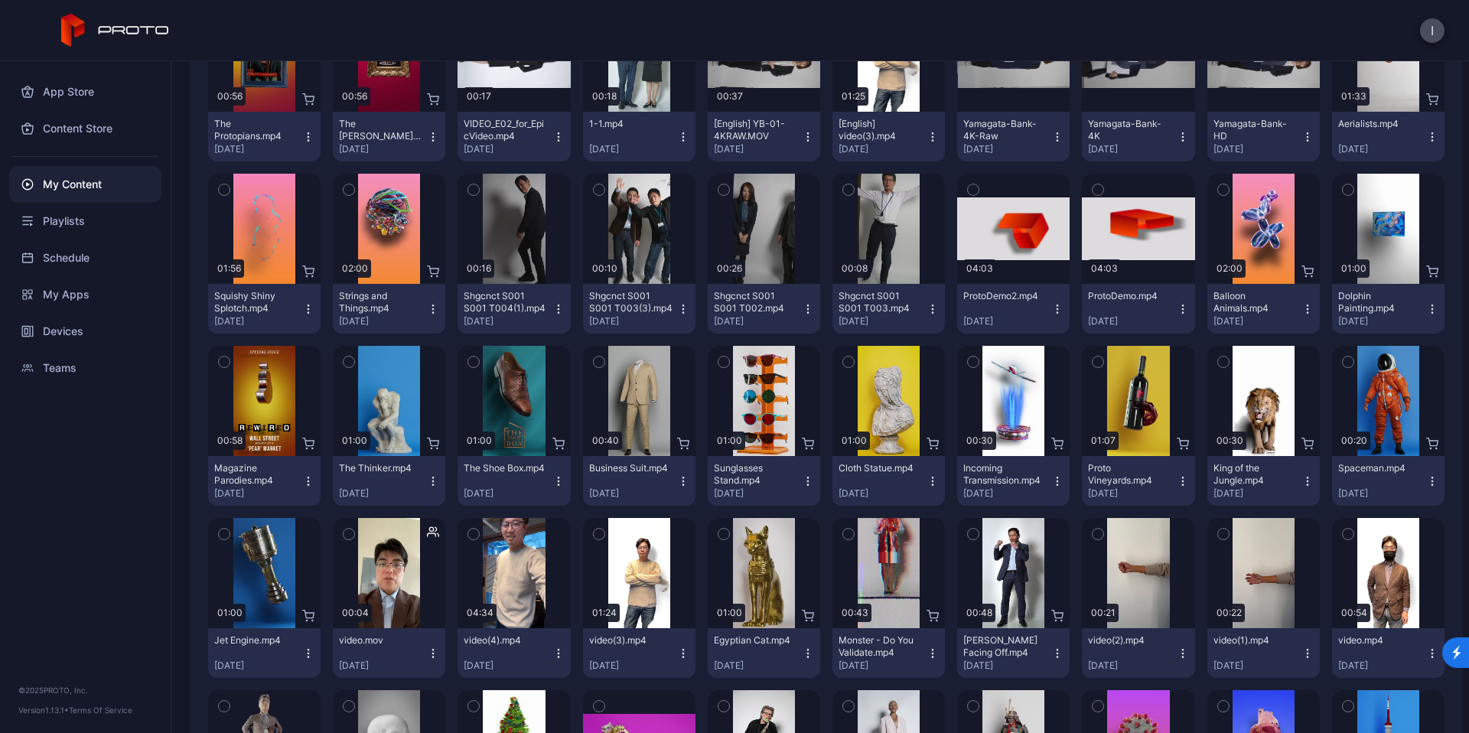
scroll to position [779, 0]
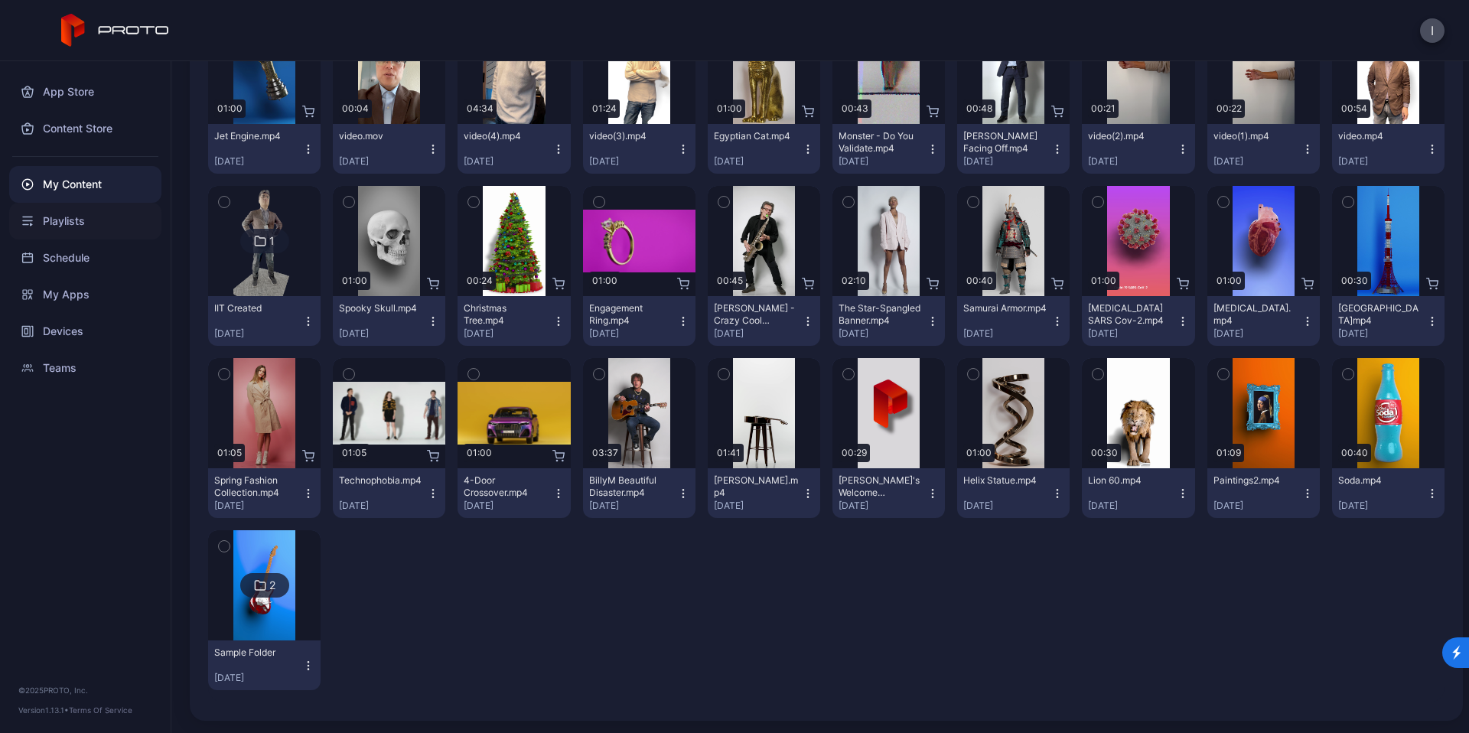
click at [81, 220] on div "Playlists" at bounding box center [85, 221] width 152 height 37
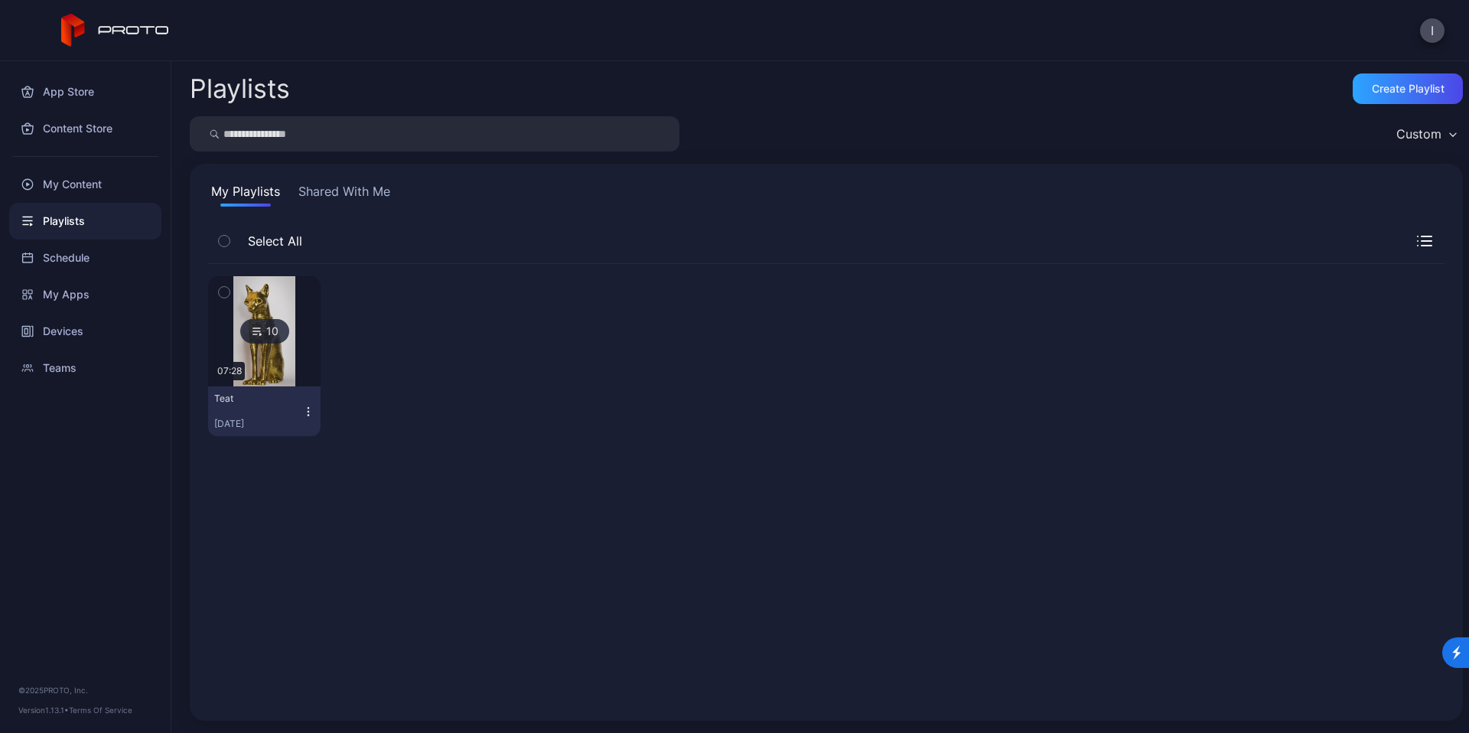
click at [390, 198] on button "Shared With Me" at bounding box center [344, 194] width 98 height 24
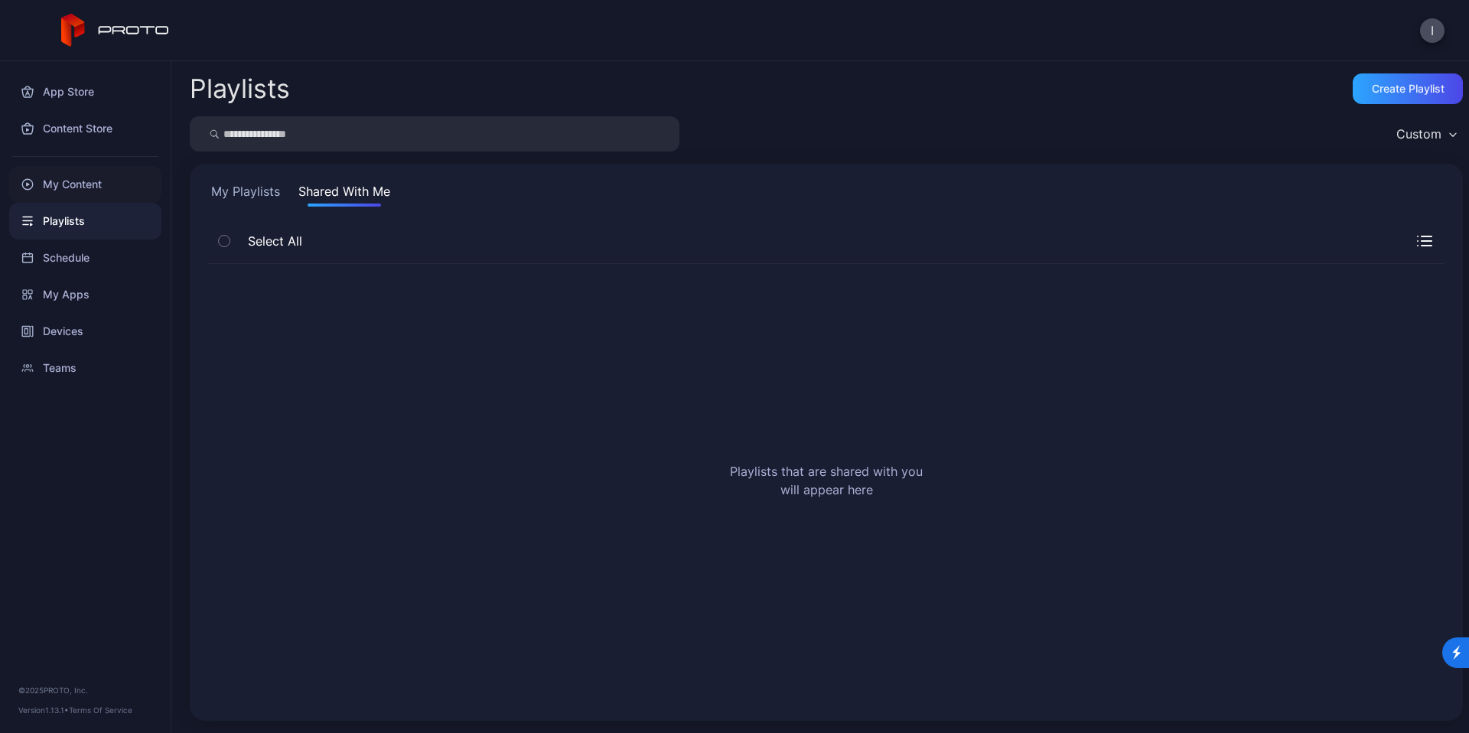
click at [118, 178] on div "My Content" at bounding box center [85, 184] width 152 height 37
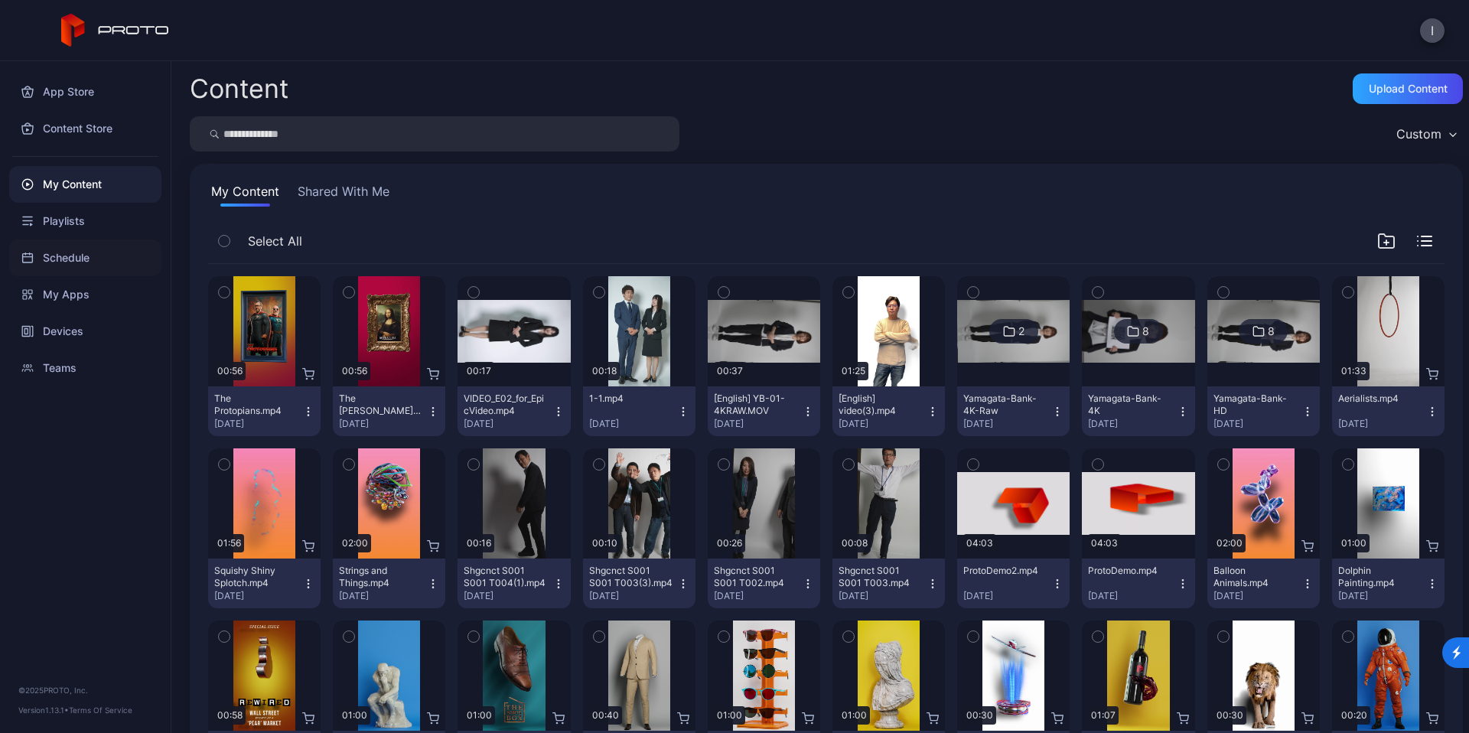
click at [84, 249] on div "Schedule" at bounding box center [85, 257] width 152 height 37
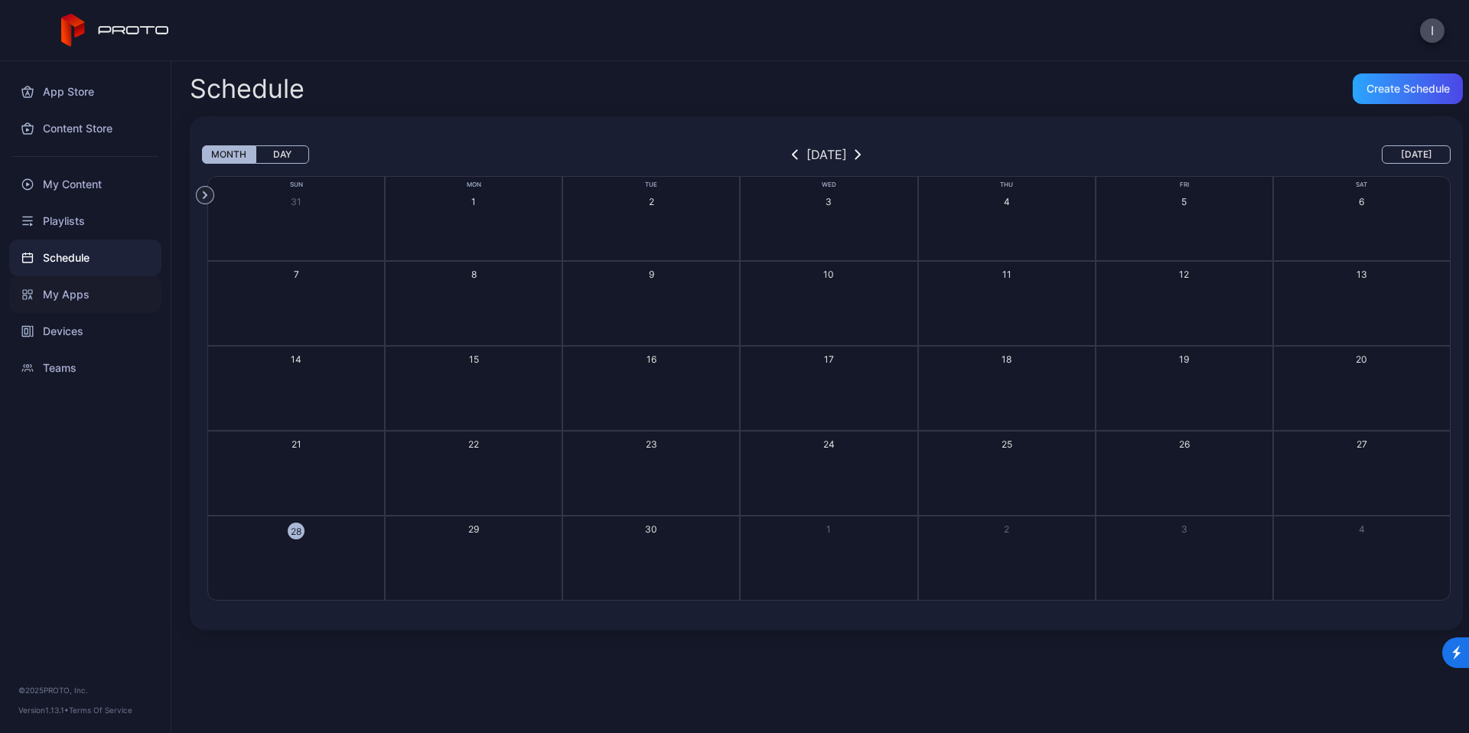
click at [86, 298] on div "My Apps" at bounding box center [85, 294] width 152 height 37
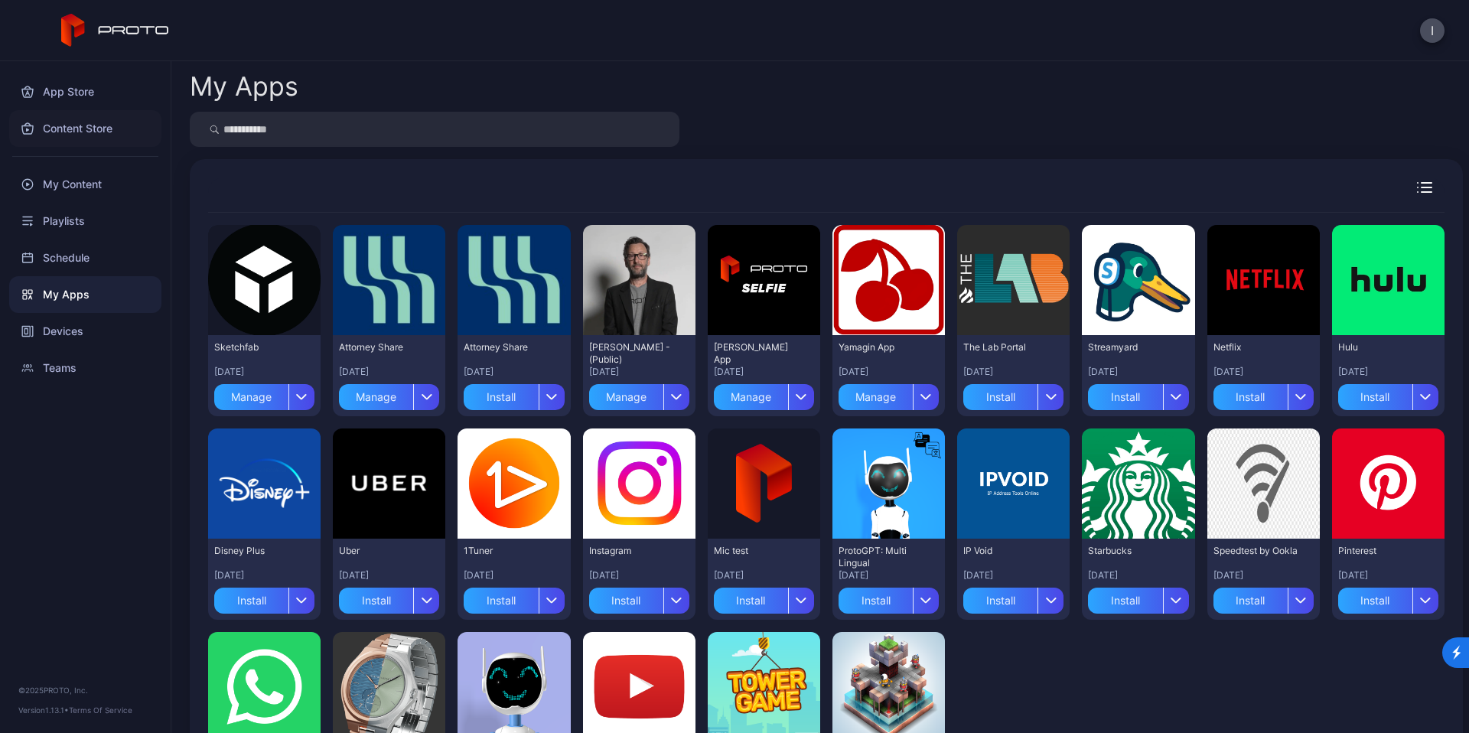
click at [70, 143] on div "Content Store" at bounding box center [85, 128] width 152 height 37
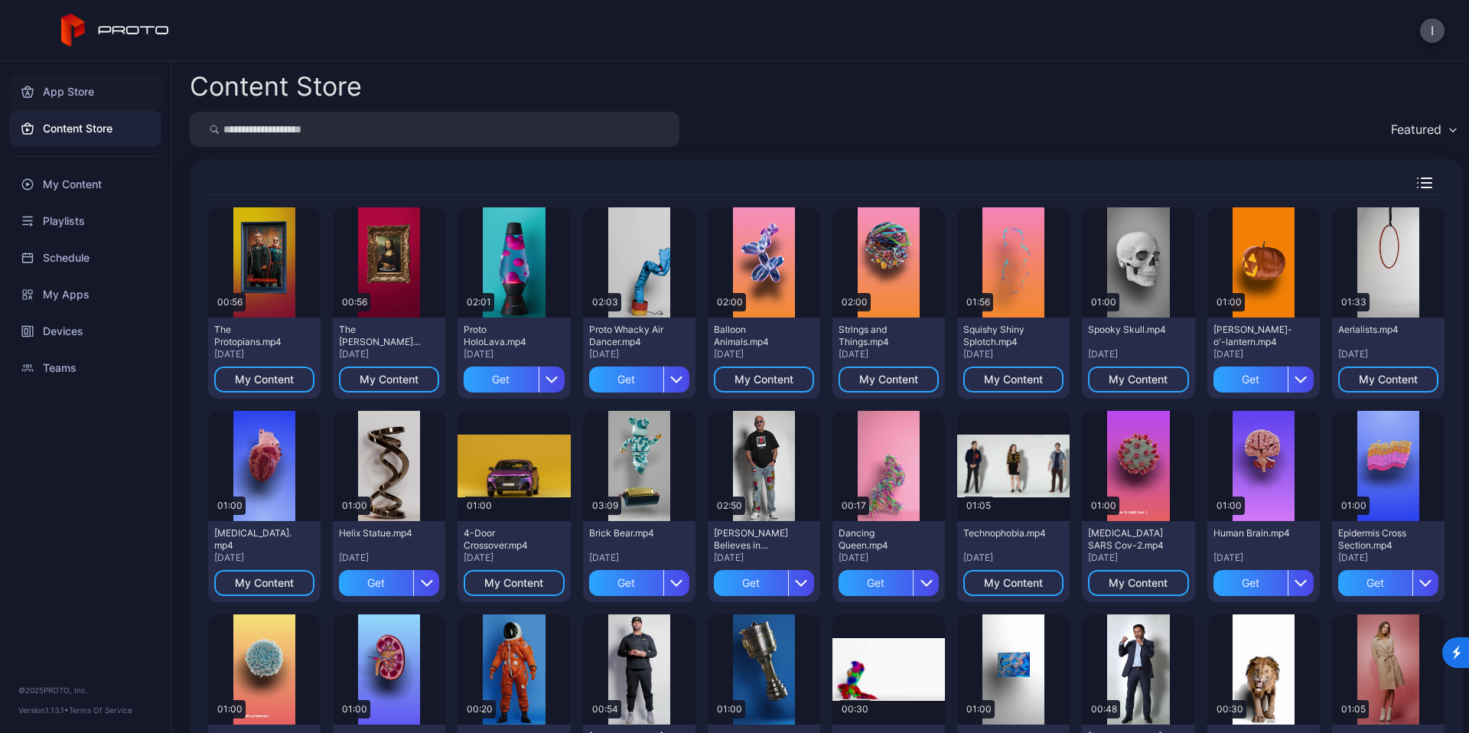
click at [58, 99] on div "App Store" at bounding box center [85, 91] width 152 height 37
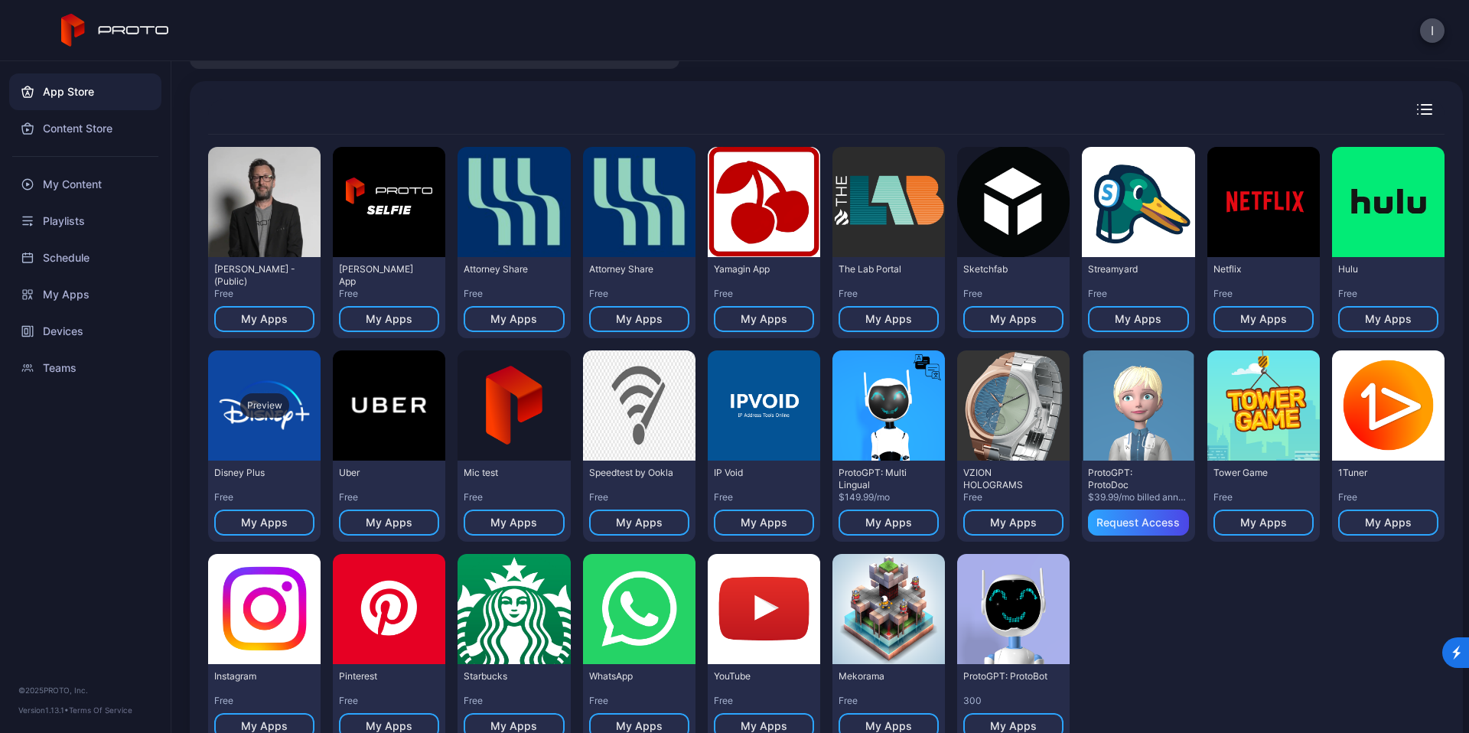
scroll to position [133, 0]
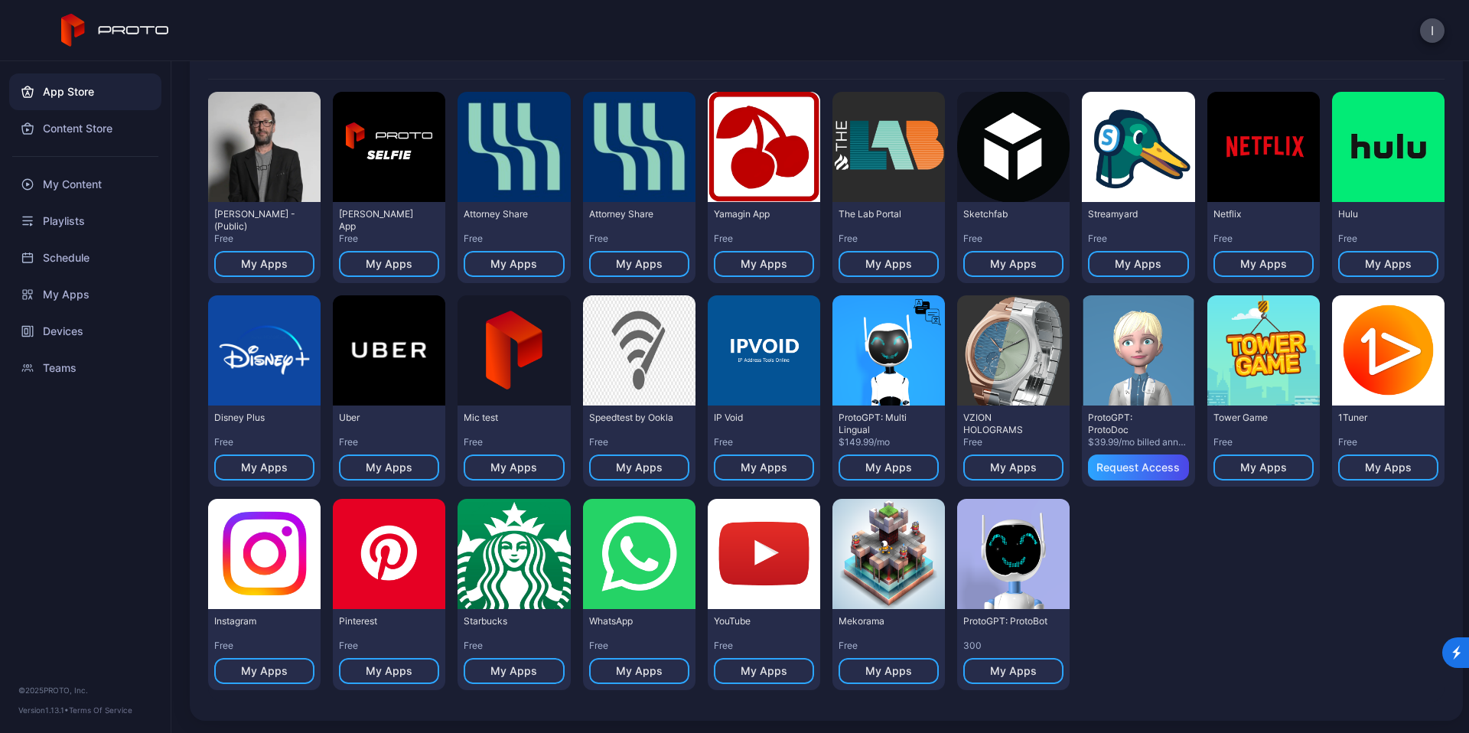
click at [88, 713] on link "Terms Of Service" at bounding box center [101, 709] width 64 height 9
